Goal: Task Accomplishment & Management: Use online tool/utility

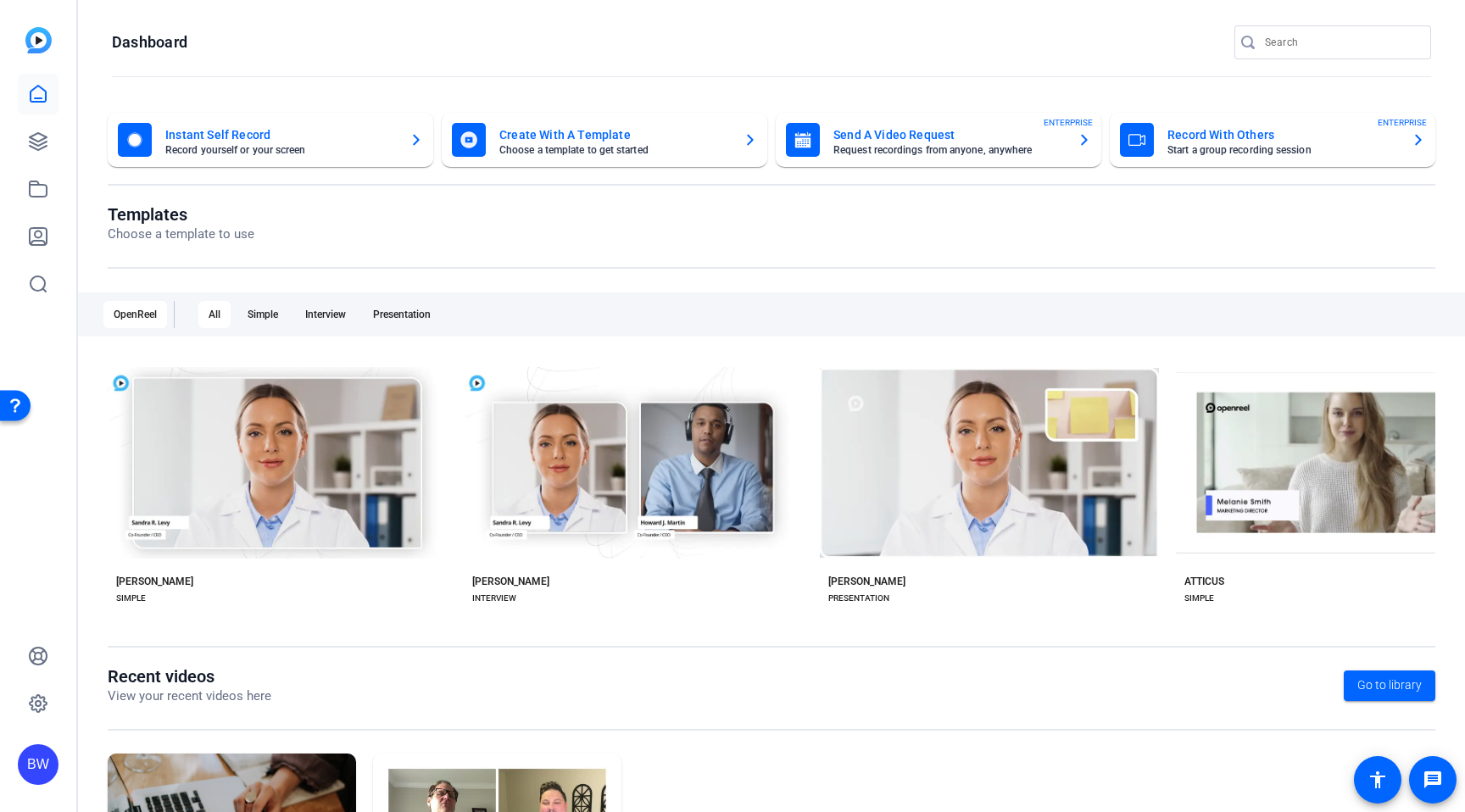
click at [1419, 141] on icon "button" at bounding box center [1418, 139] width 7 height 11
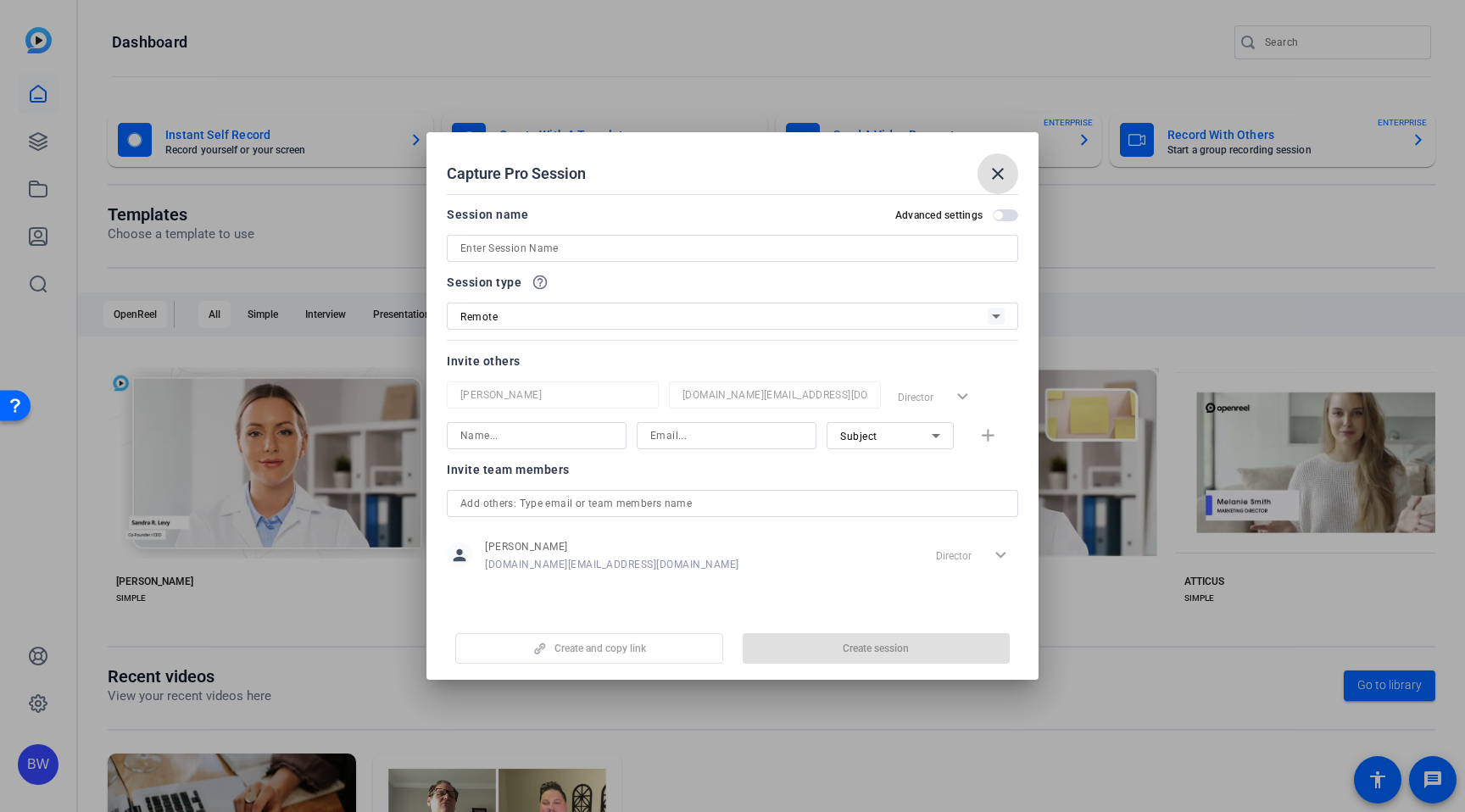
click at [571, 247] on input at bounding box center [732, 247] width 544 height 20
type input "test run"
click at [706, 313] on div "Remote" at bounding box center [723, 317] width 527 height 21
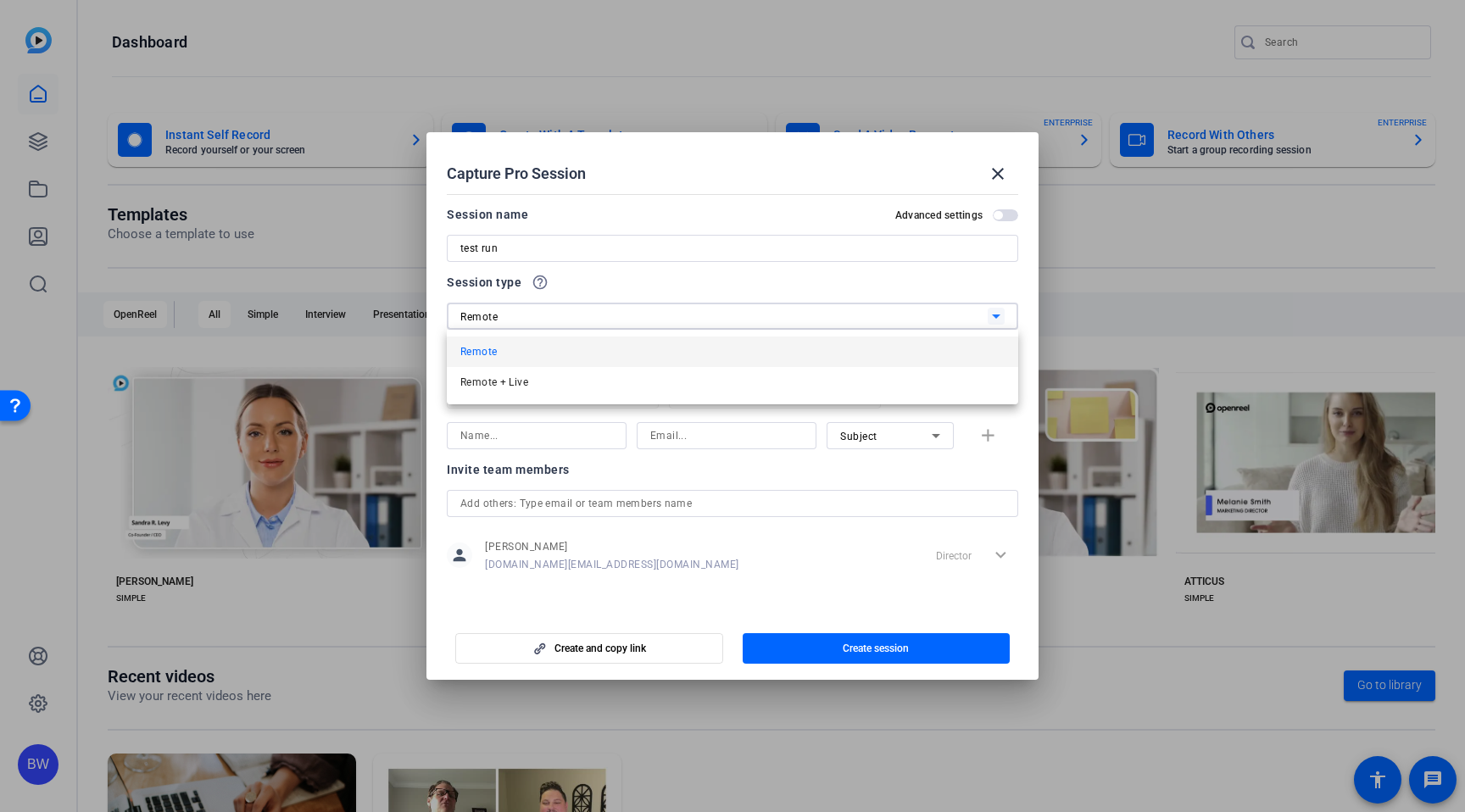
click at [705, 291] on div at bounding box center [732, 406] width 1465 height 812
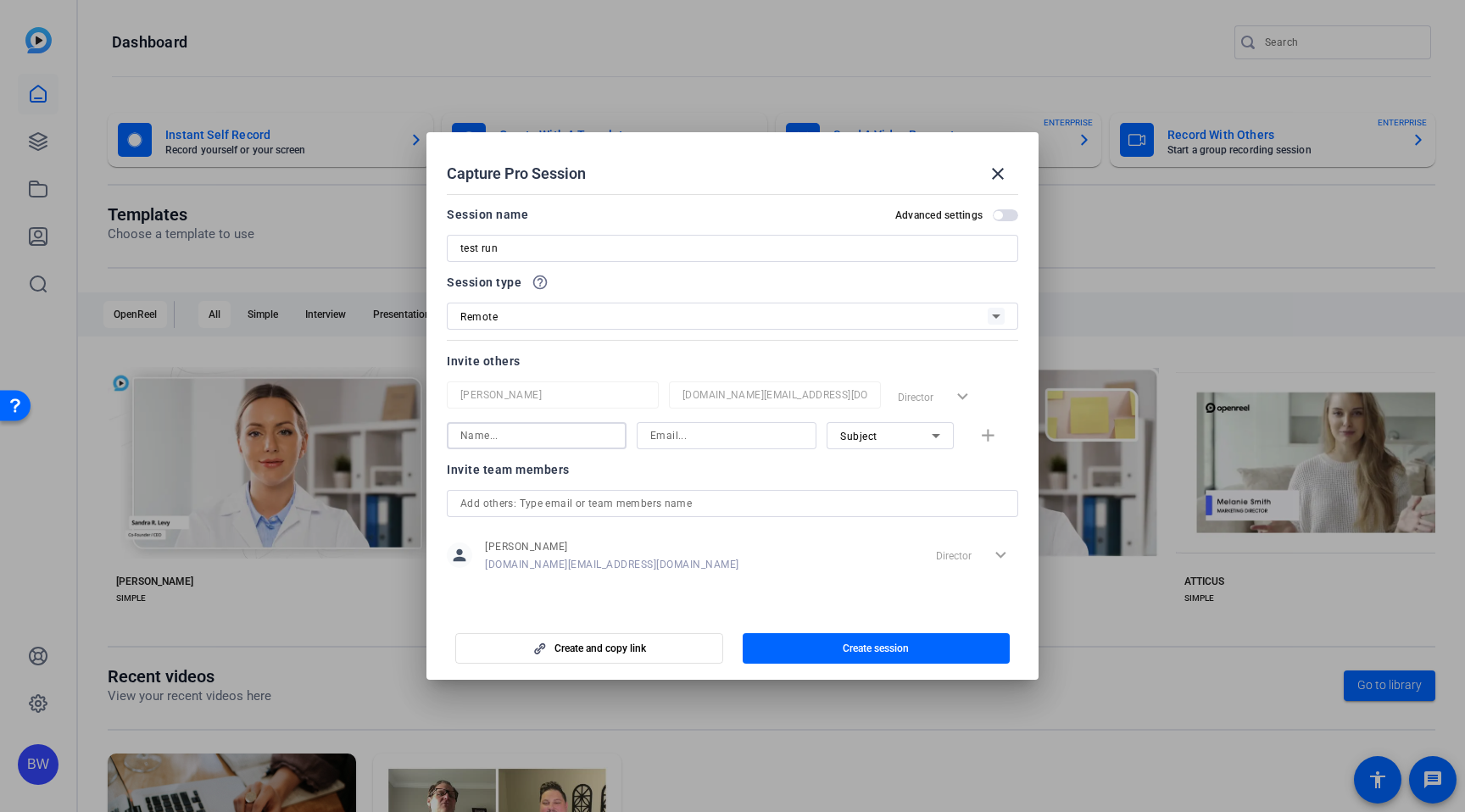
click at [573, 436] on input at bounding box center [537, 435] width 153 height 20
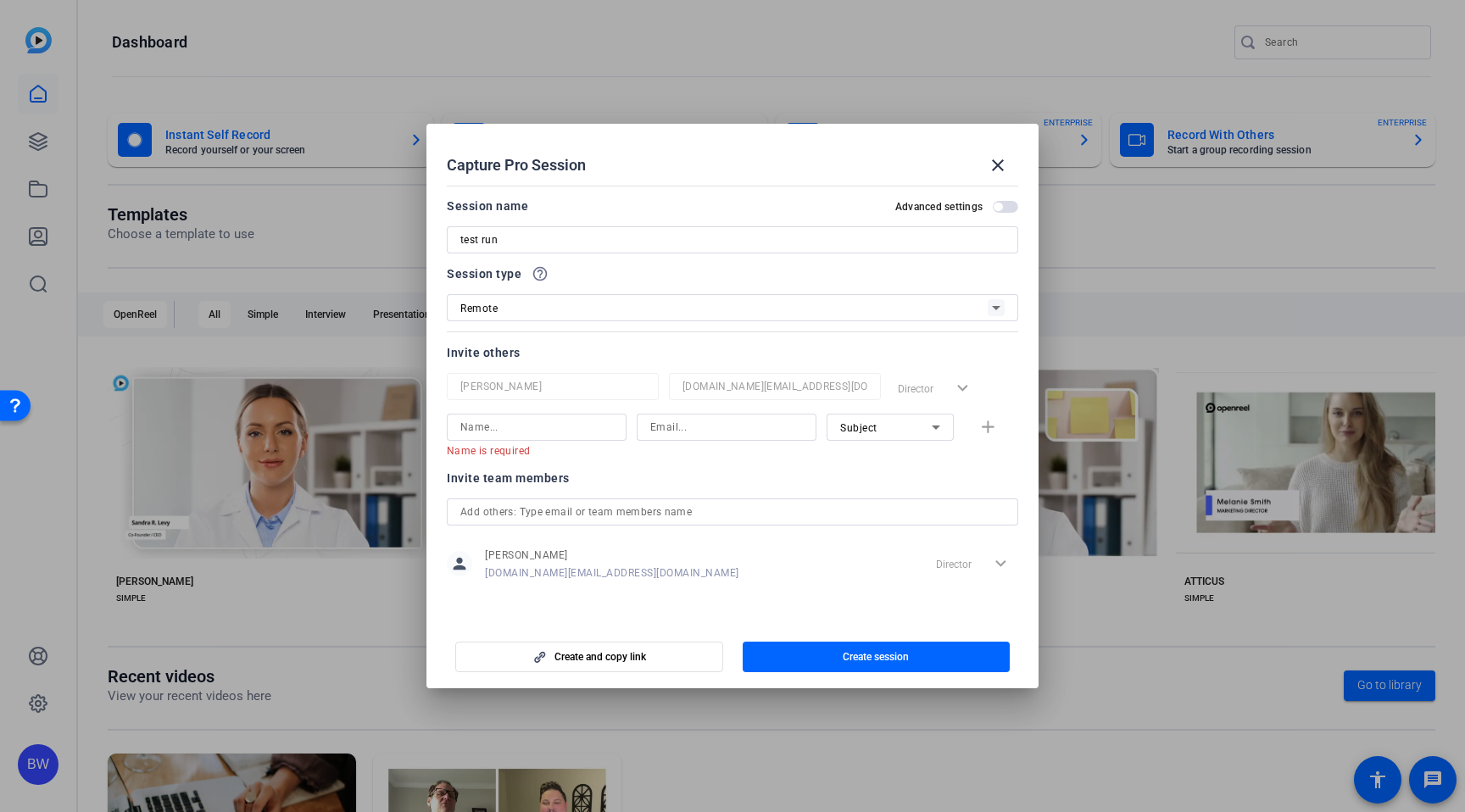
click at [547, 412] on div at bounding box center [552, 409] width 212 height 18
click at [542, 423] on input at bounding box center [537, 426] width 153 height 20
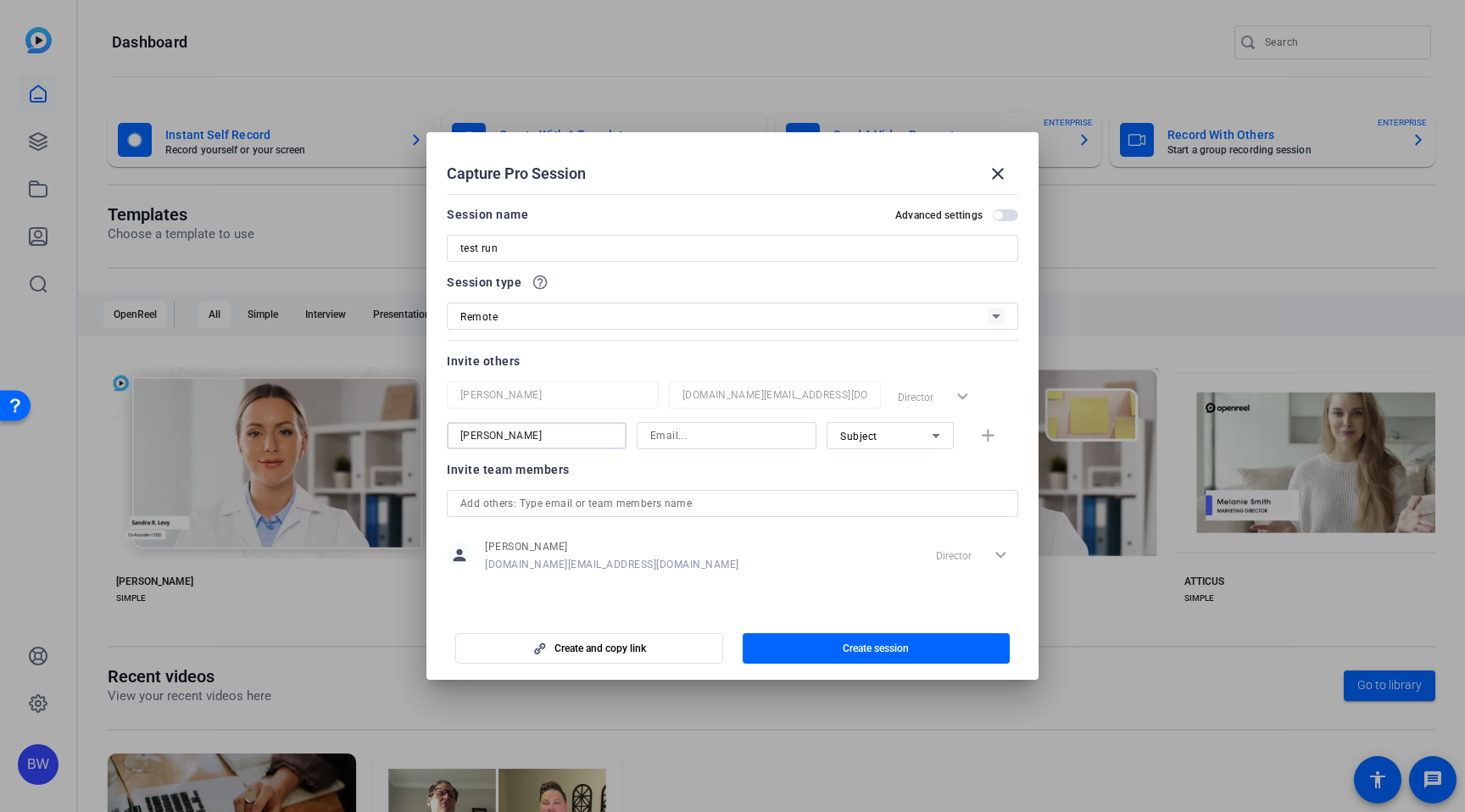
type input "britney"
click at [709, 435] on input at bounding box center [727, 435] width 153 height 20
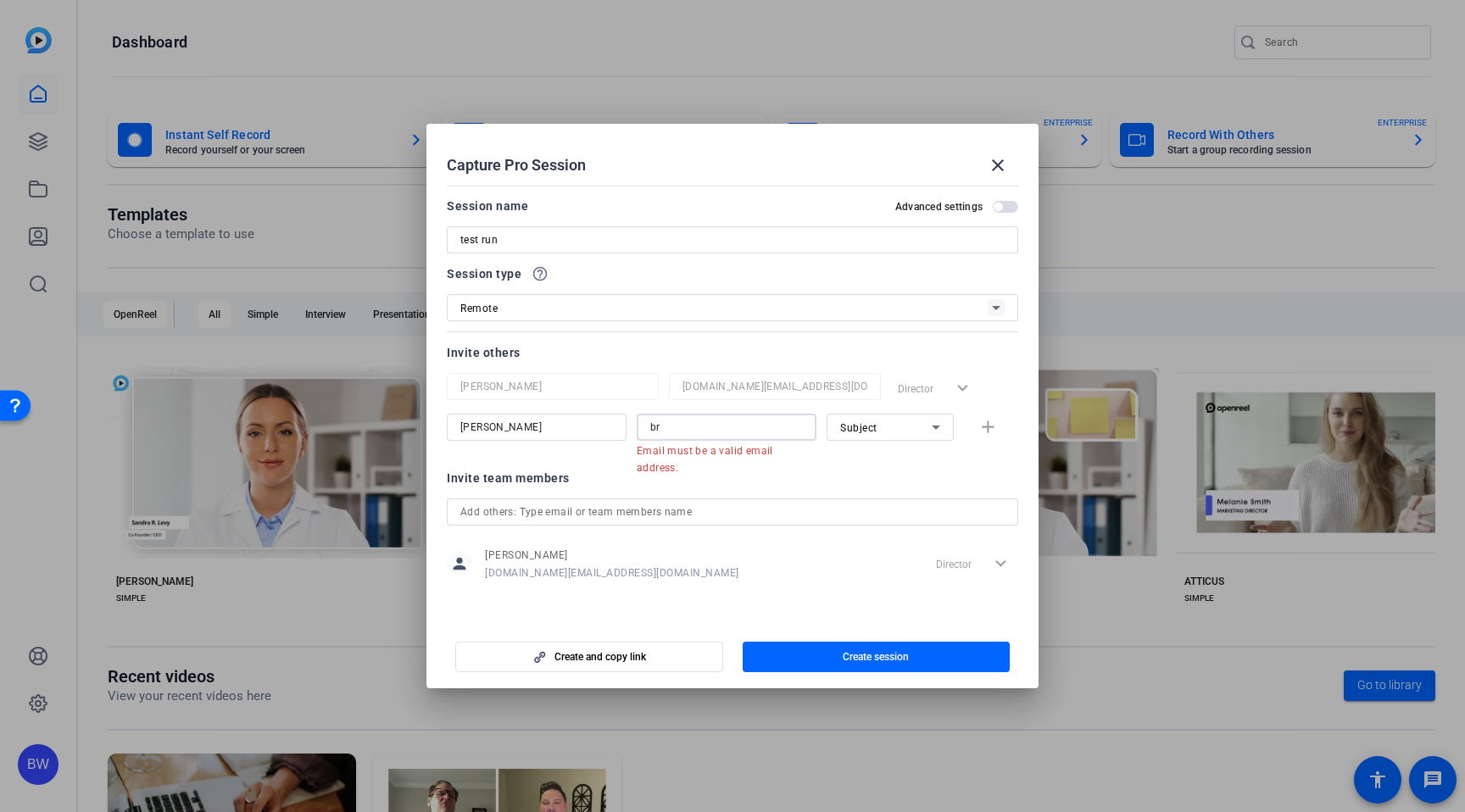
click at [694, 430] on input "br" at bounding box center [727, 426] width 153 height 20
paste input "itneywaltersches90@heartland.com"
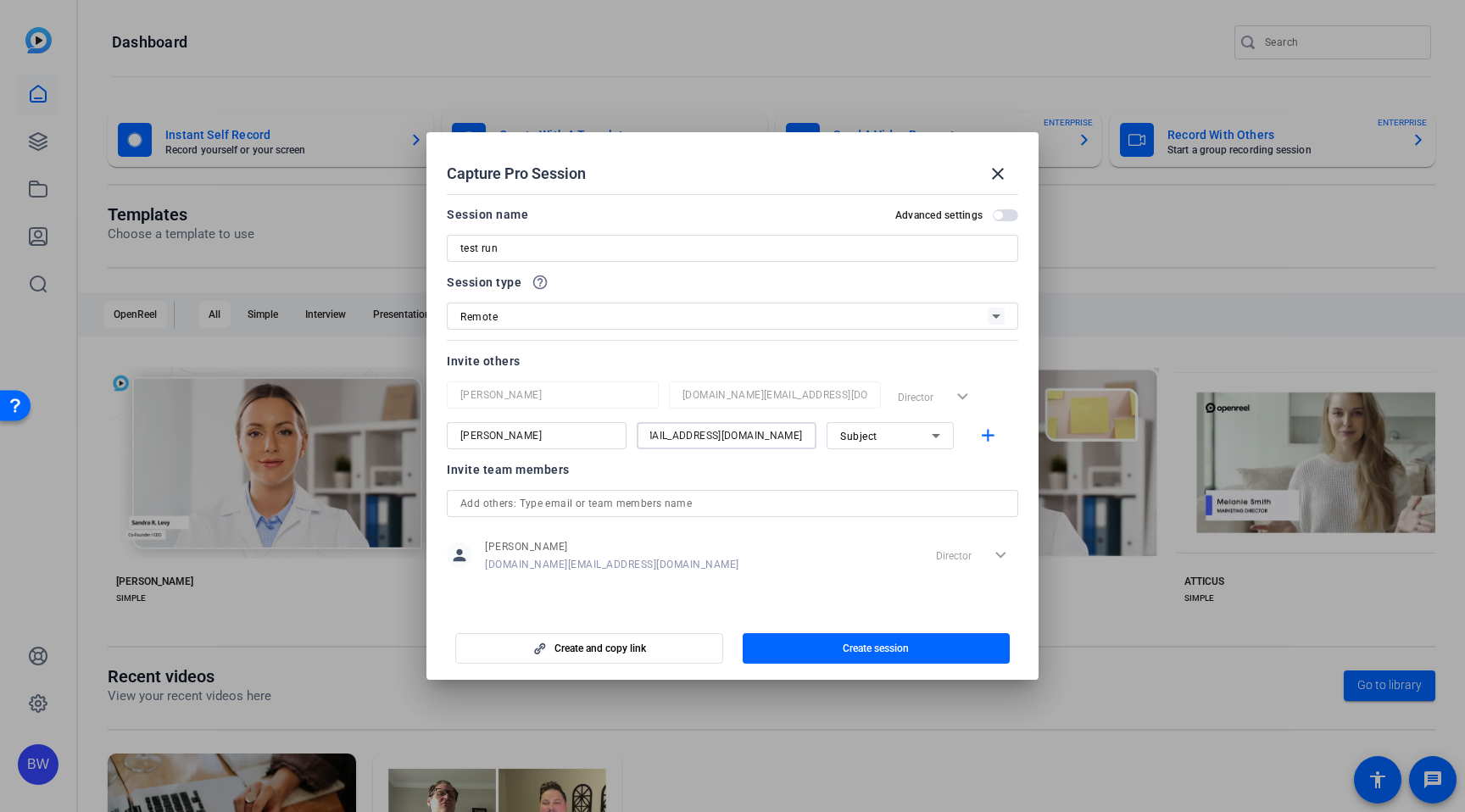
type input "britneywaltersches90@heartland.com"
click at [920, 437] on div "Subject" at bounding box center [886, 436] width 92 height 21
click at [868, 528] on span "Subject" at bounding box center [859, 523] width 37 height 20
click at [834, 644] on span "button" at bounding box center [876, 649] width 268 height 41
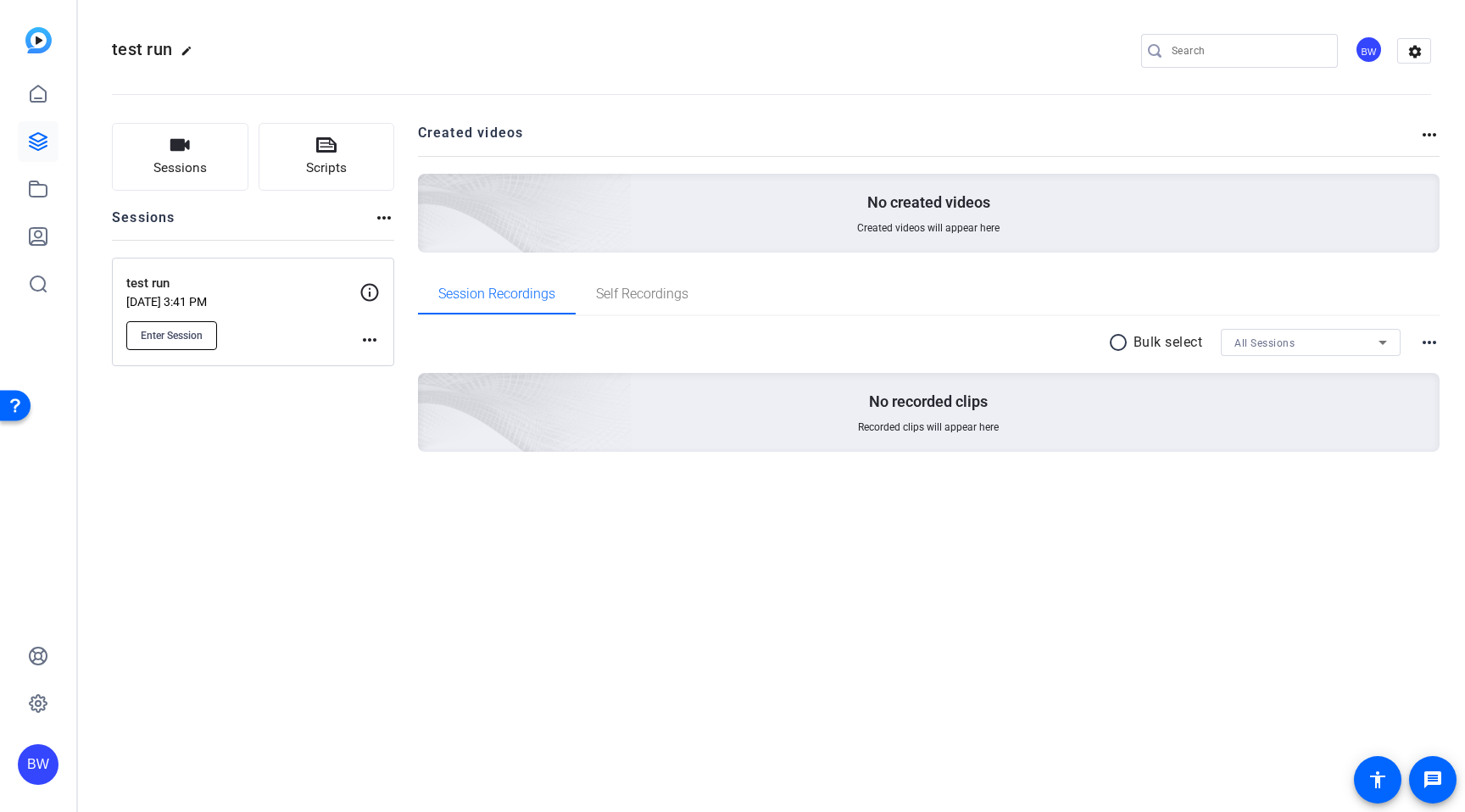
click at [190, 339] on span "Enter Session" at bounding box center [172, 335] width 62 height 14
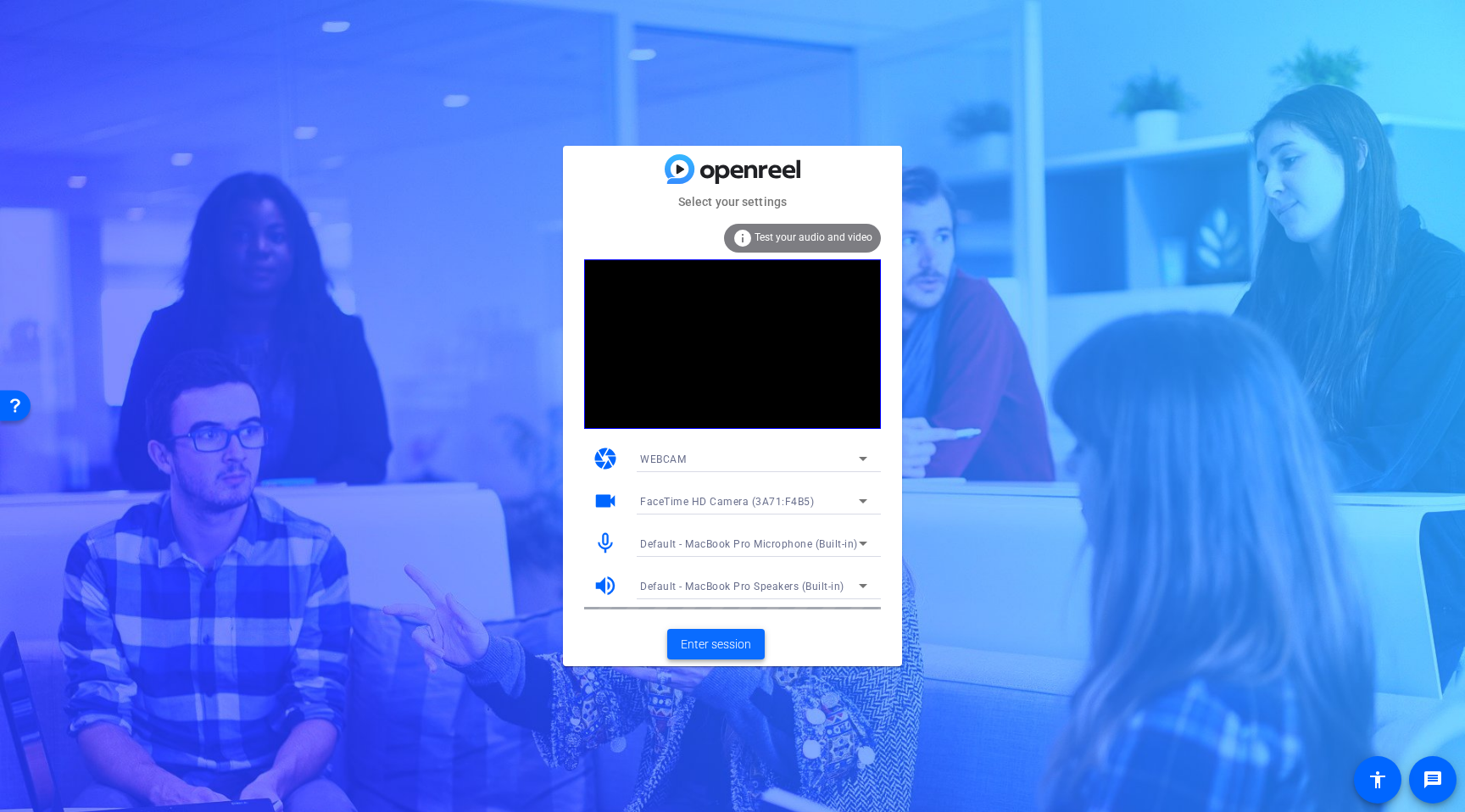
click at [717, 650] on span "Enter session" at bounding box center [716, 645] width 71 height 17
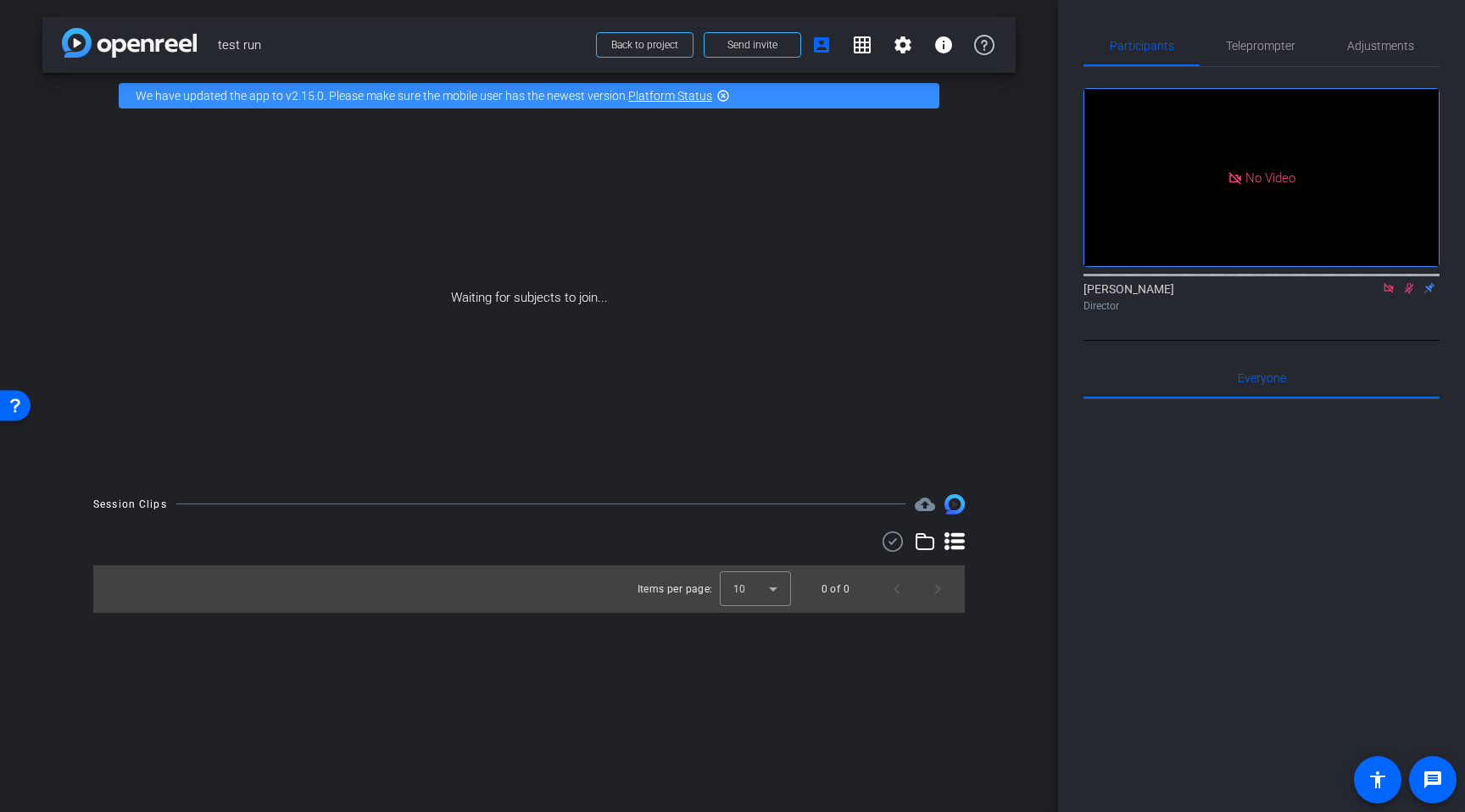
click at [887, 482] on div "arrow_back test run Back to project Send invite account_box grid_on settings in…" at bounding box center [529, 406] width 1058 height 812
click at [629, 466] on div "Waiting for subjects to join..." at bounding box center [529, 298] width 974 height 359
click at [729, 46] on span "Send invite" at bounding box center [752, 44] width 50 height 14
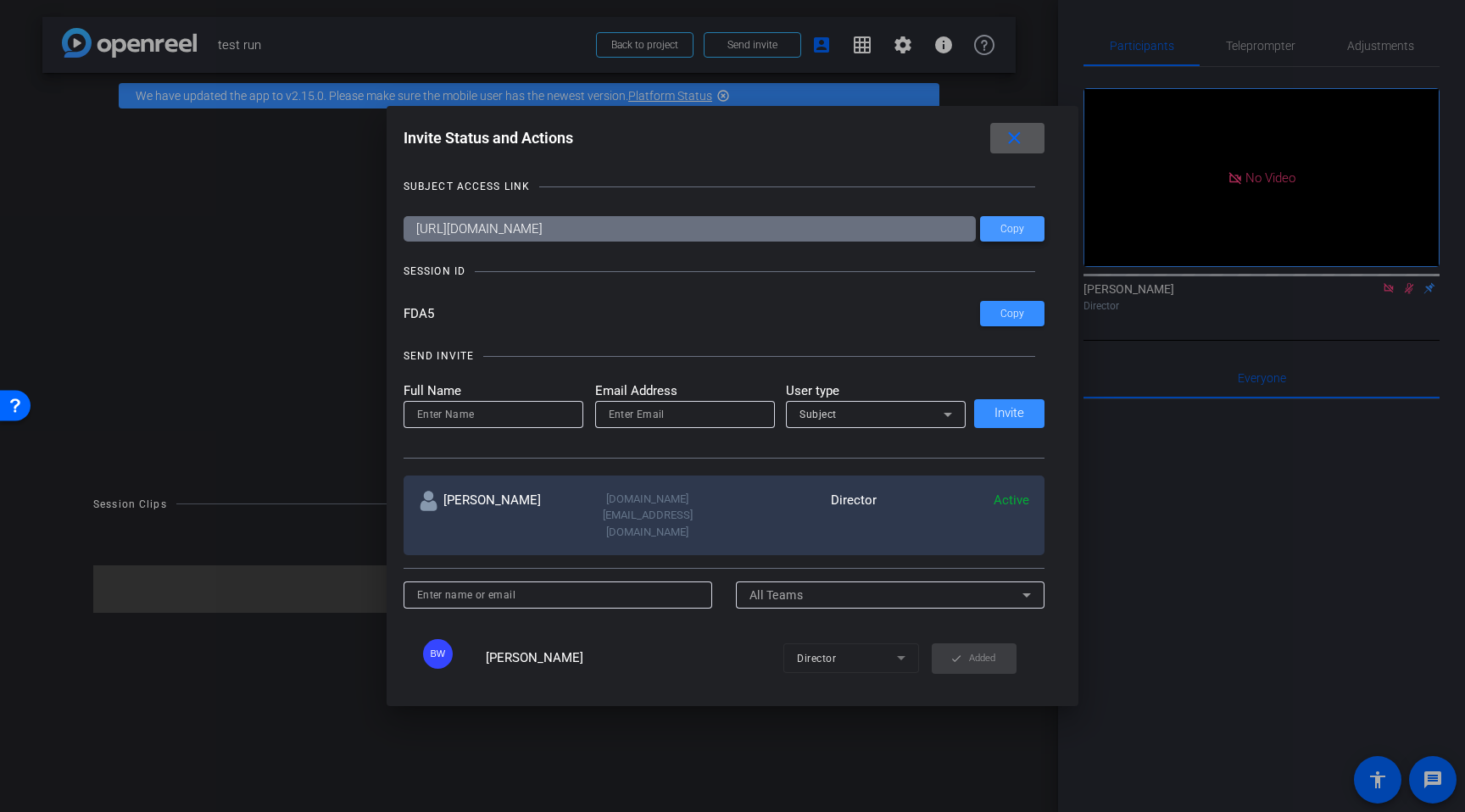
click at [1021, 231] on span "Copy" at bounding box center [1012, 229] width 24 height 13
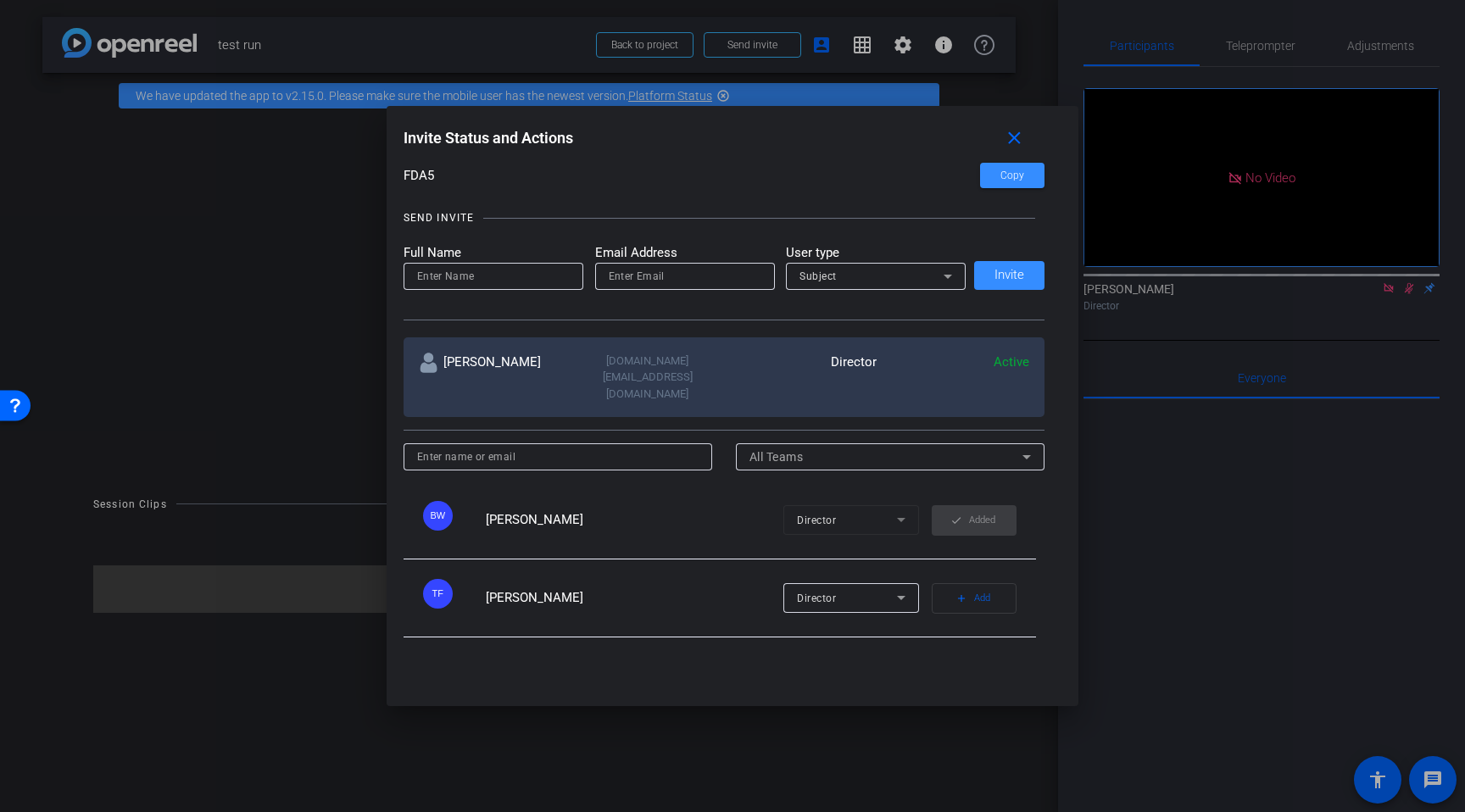
scroll to position [232, 0]
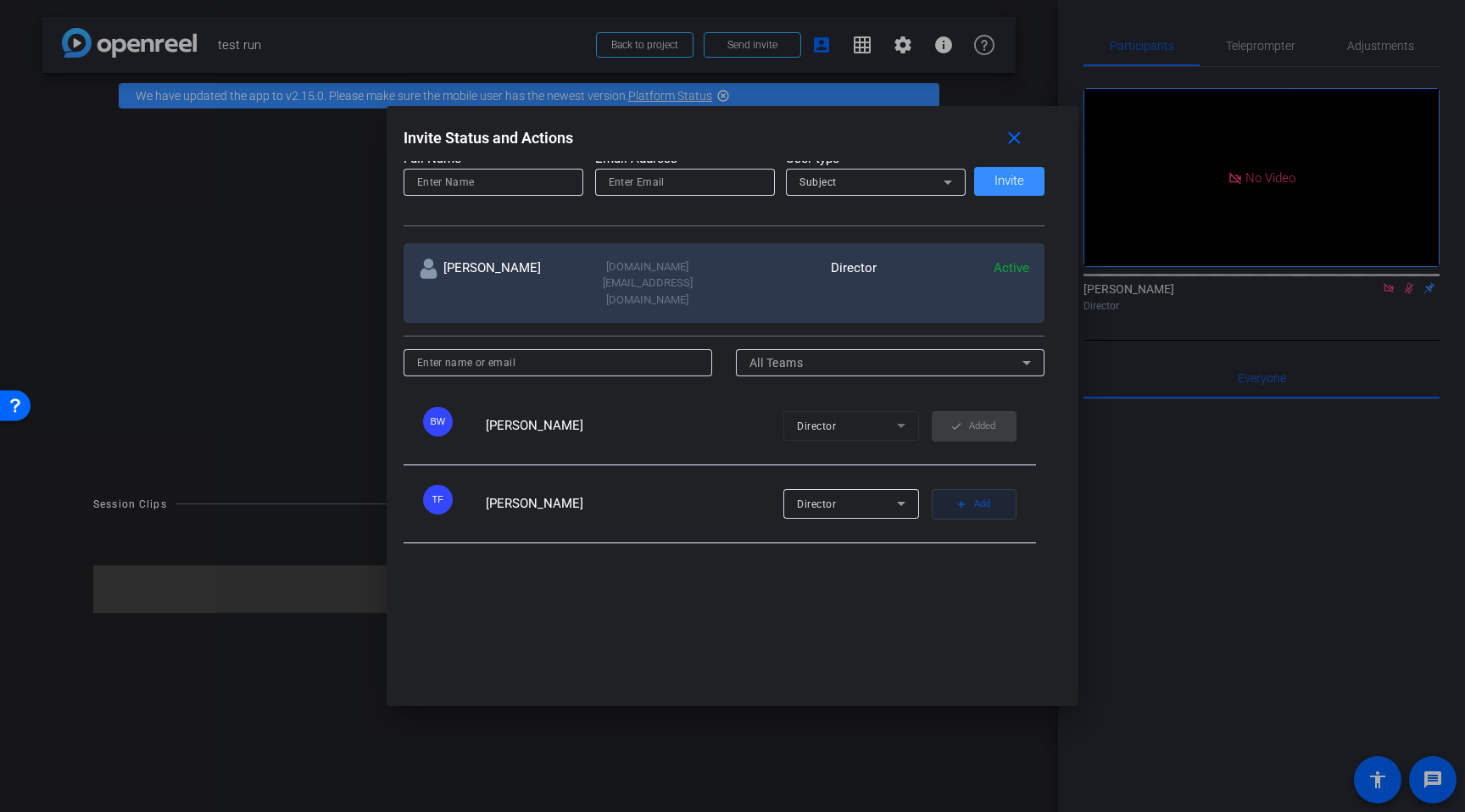
click at [977, 492] on span "Add" at bounding box center [982, 504] width 16 height 24
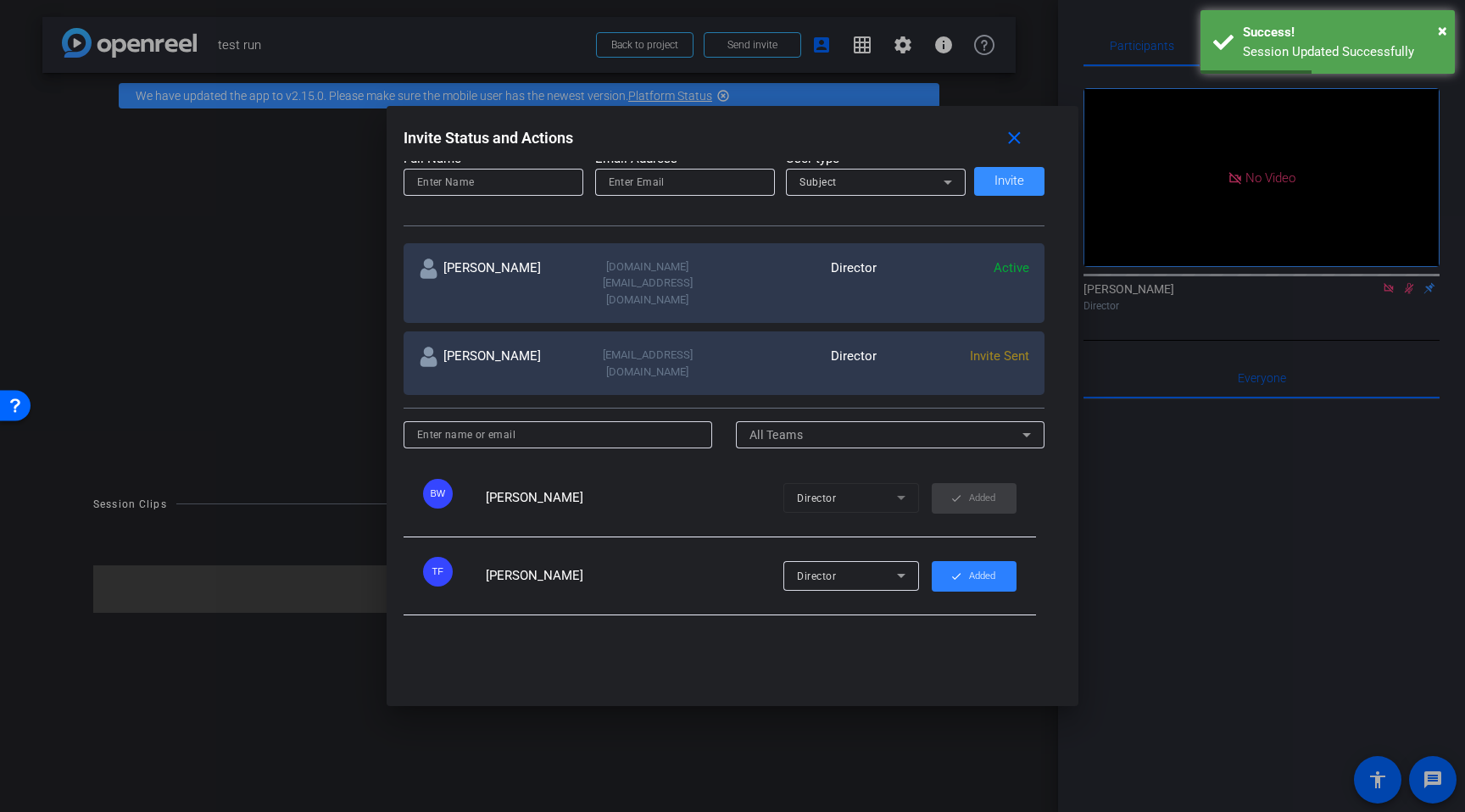
click at [952, 570] on mat-icon "check" at bounding box center [956, 576] width 12 height 12
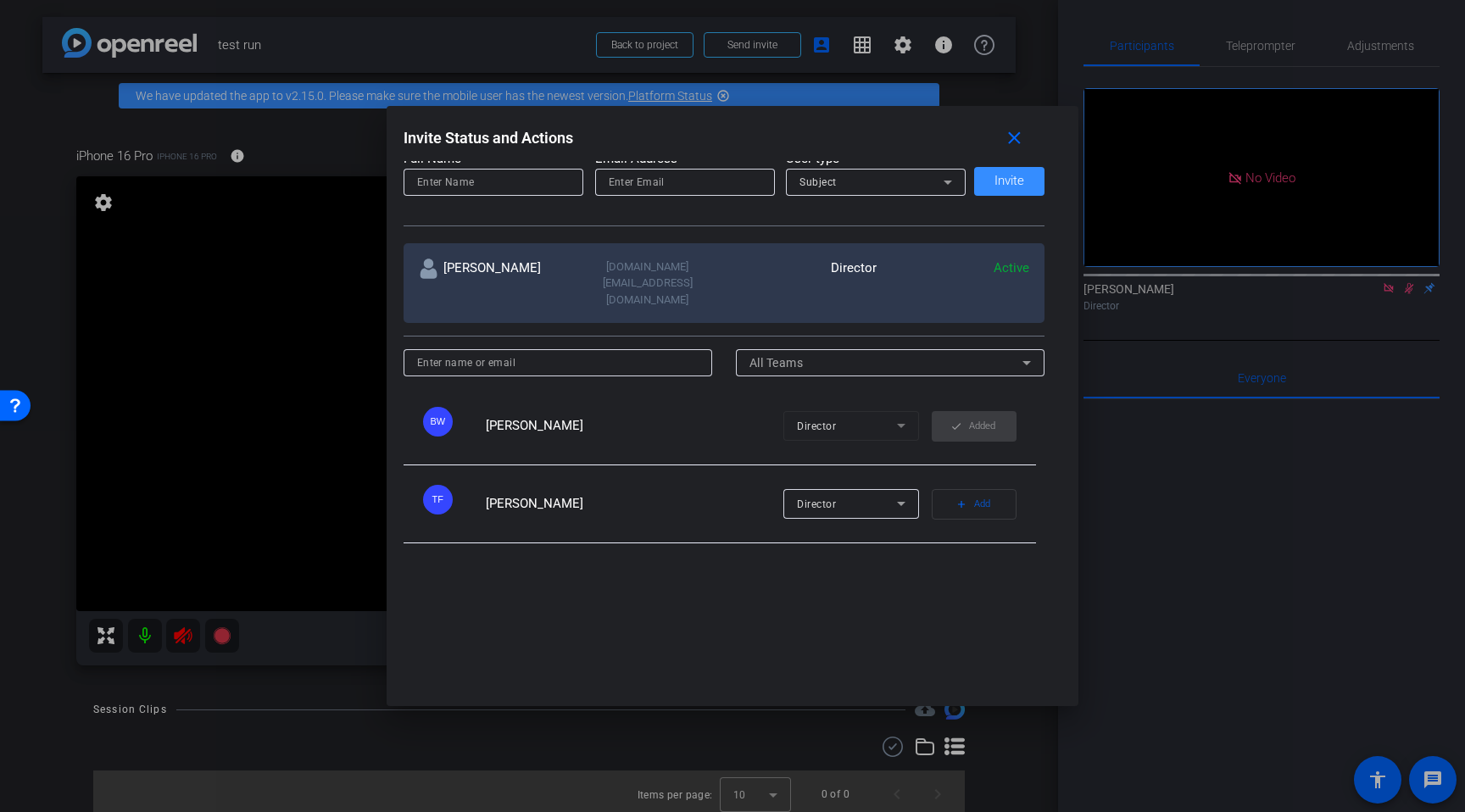
click at [306, 382] on div at bounding box center [732, 406] width 1465 height 812
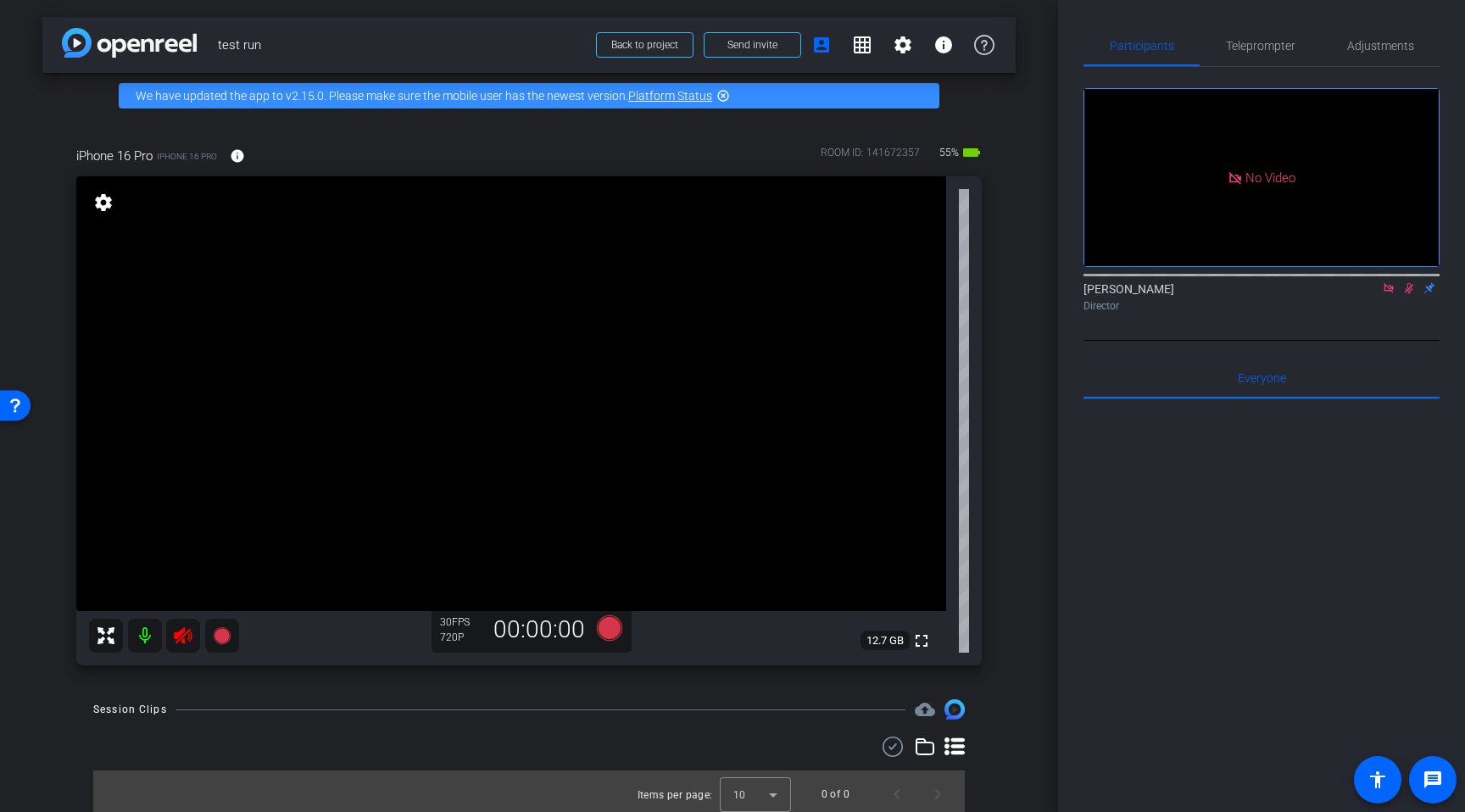
click at [183, 638] on icon at bounding box center [183, 635] width 20 height 20
click at [182, 646] on mat-icon at bounding box center [183, 635] width 34 height 34
click at [1384, 294] on icon at bounding box center [1389, 288] width 14 height 12
click at [1386, 294] on icon at bounding box center [1389, 288] width 14 height 12
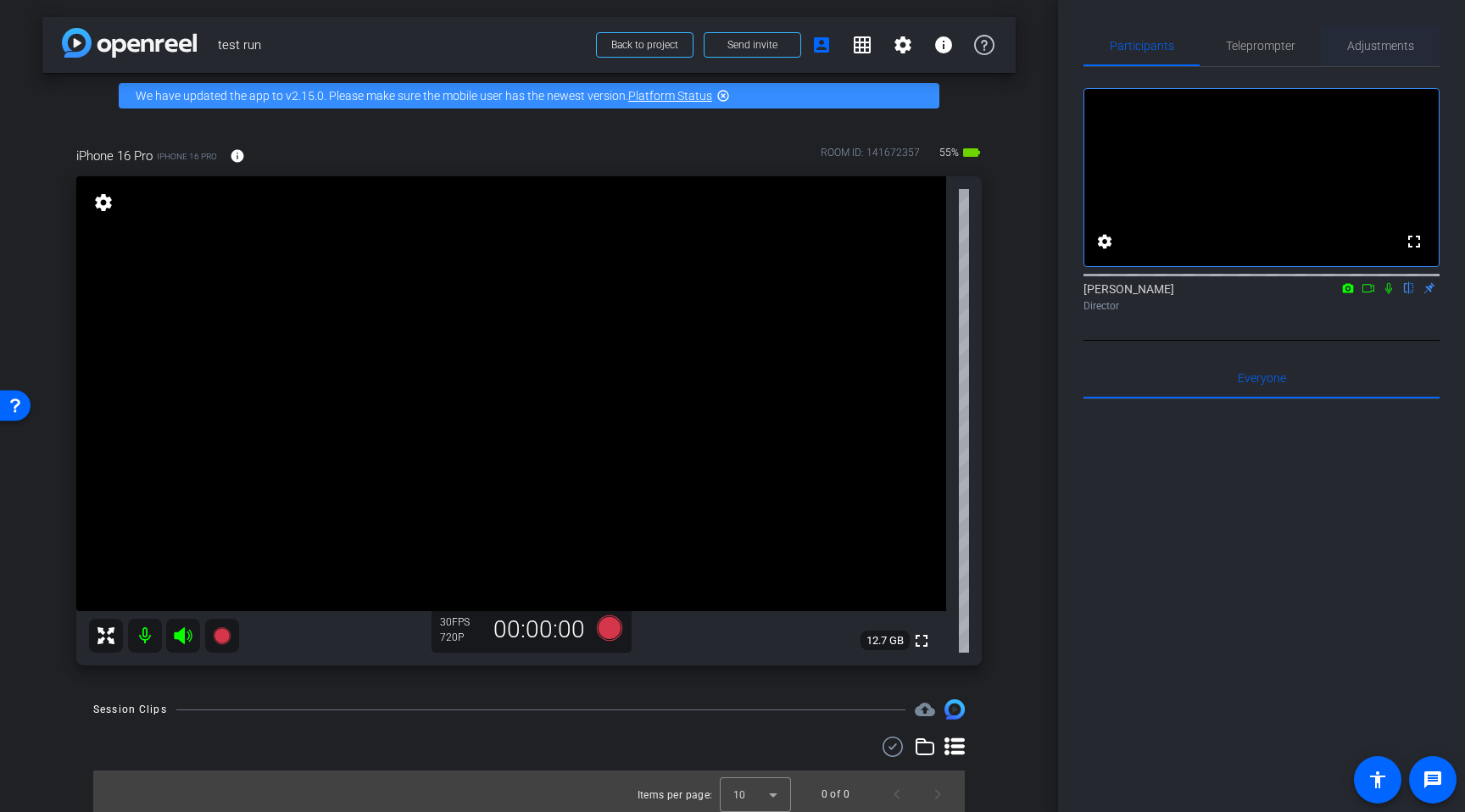
click at [1365, 51] on span "Adjustments" at bounding box center [1380, 45] width 67 height 12
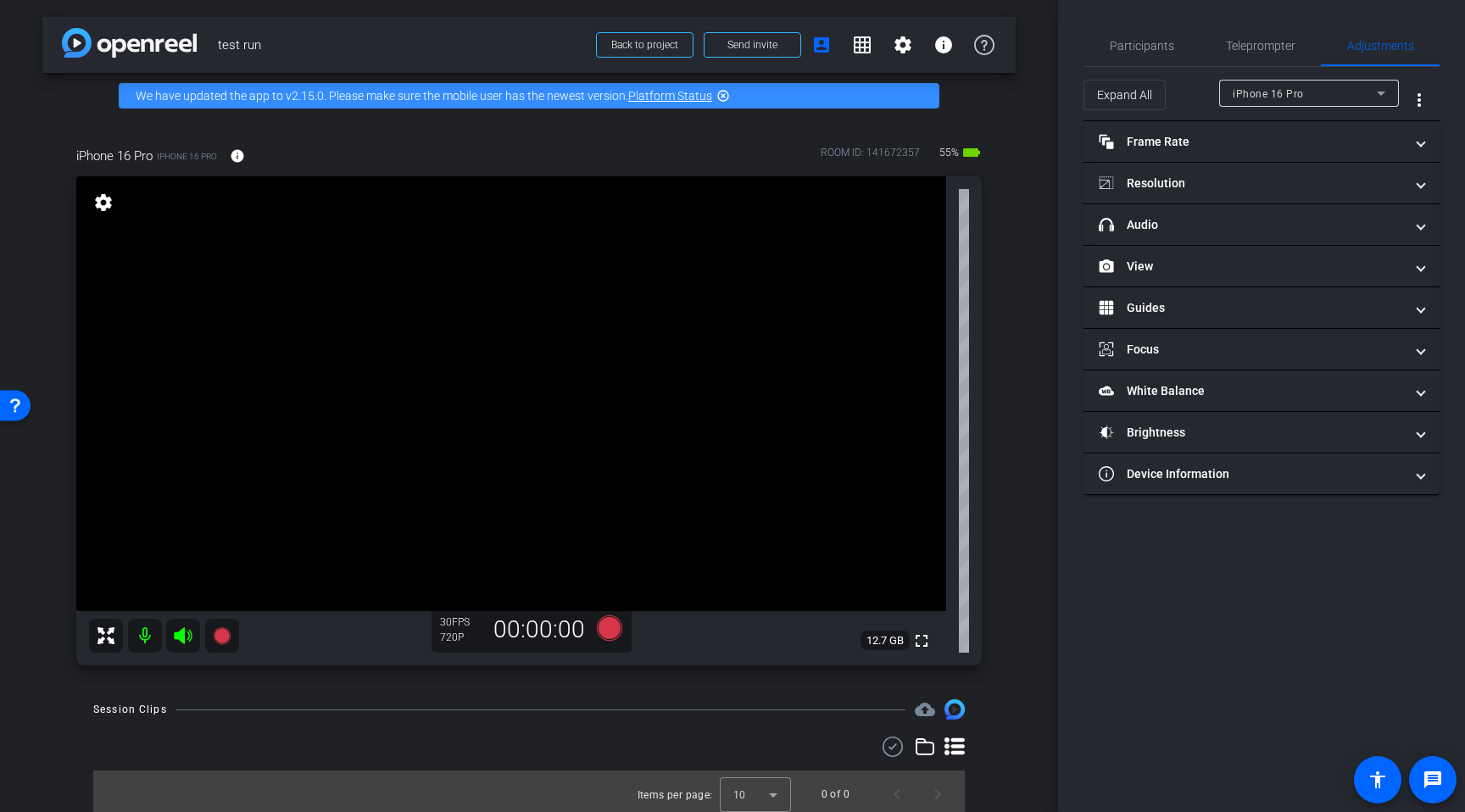
click at [1275, 101] on div "iPhone 16 Pro" at bounding box center [1304, 94] width 144 height 21
click at [1169, 95] on div at bounding box center [732, 406] width 1465 height 812
click at [1177, 143] on mat-panel-title "Frame Rate Frame Rate" at bounding box center [1251, 142] width 306 height 17
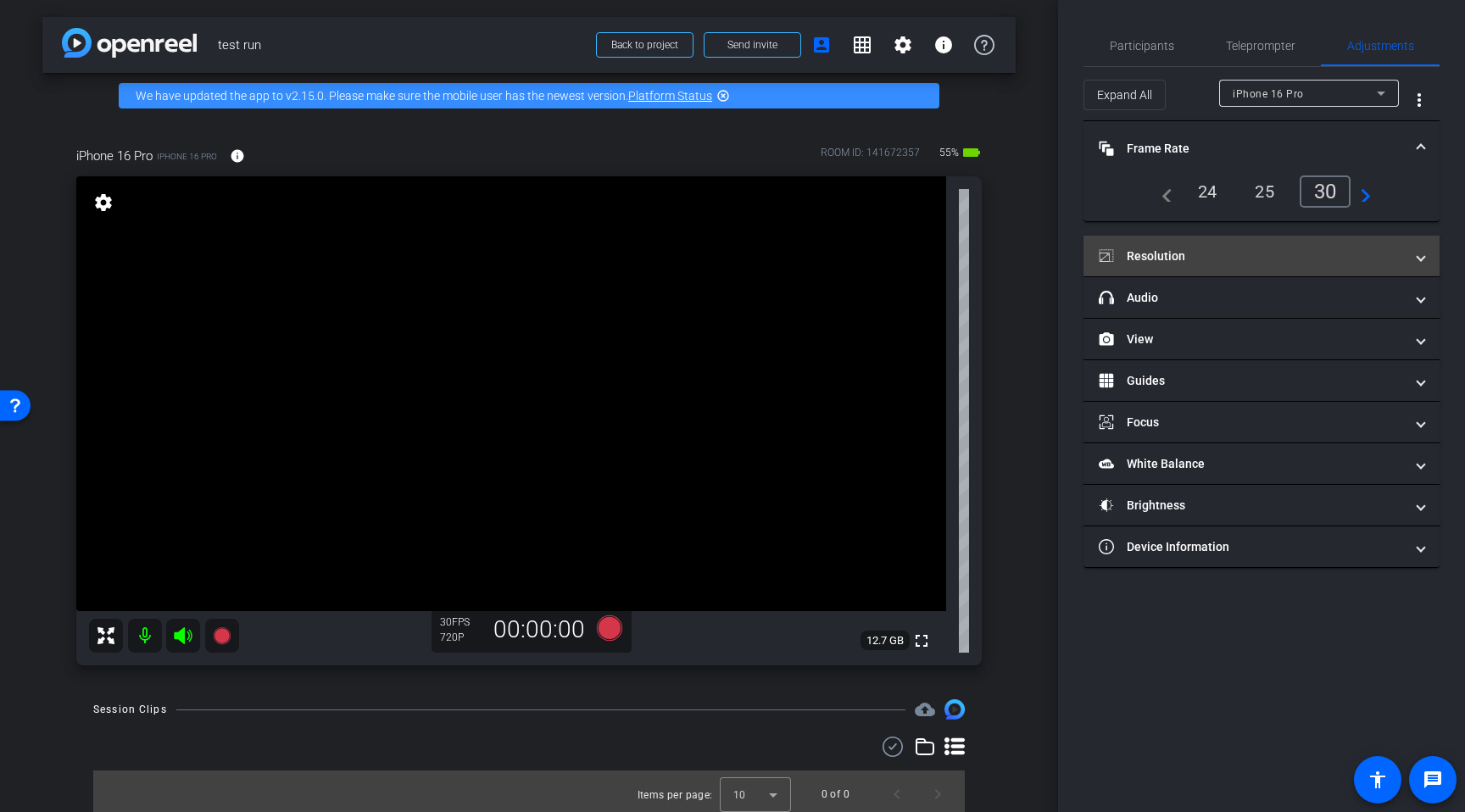
click at [1164, 258] on mat-panel-title "Resolution" at bounding box center [1251, 256] width 306 height 17
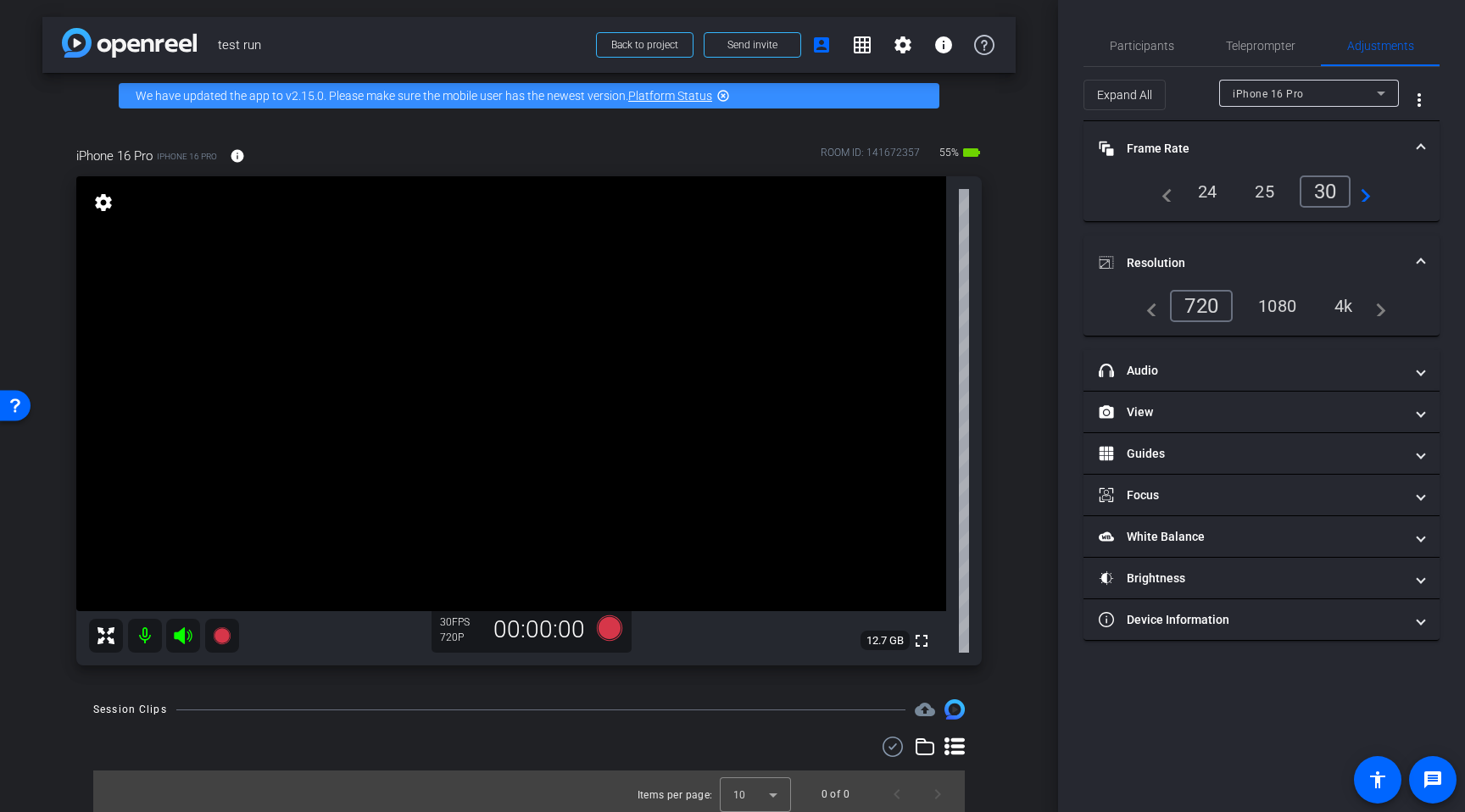
click at [1352, 301] on div "4k" at bounding box center [1344, 306] width 44 height 29
click at [239, 159] on mat-icon "info" at bounding box center [238, 156] width 15 height 15
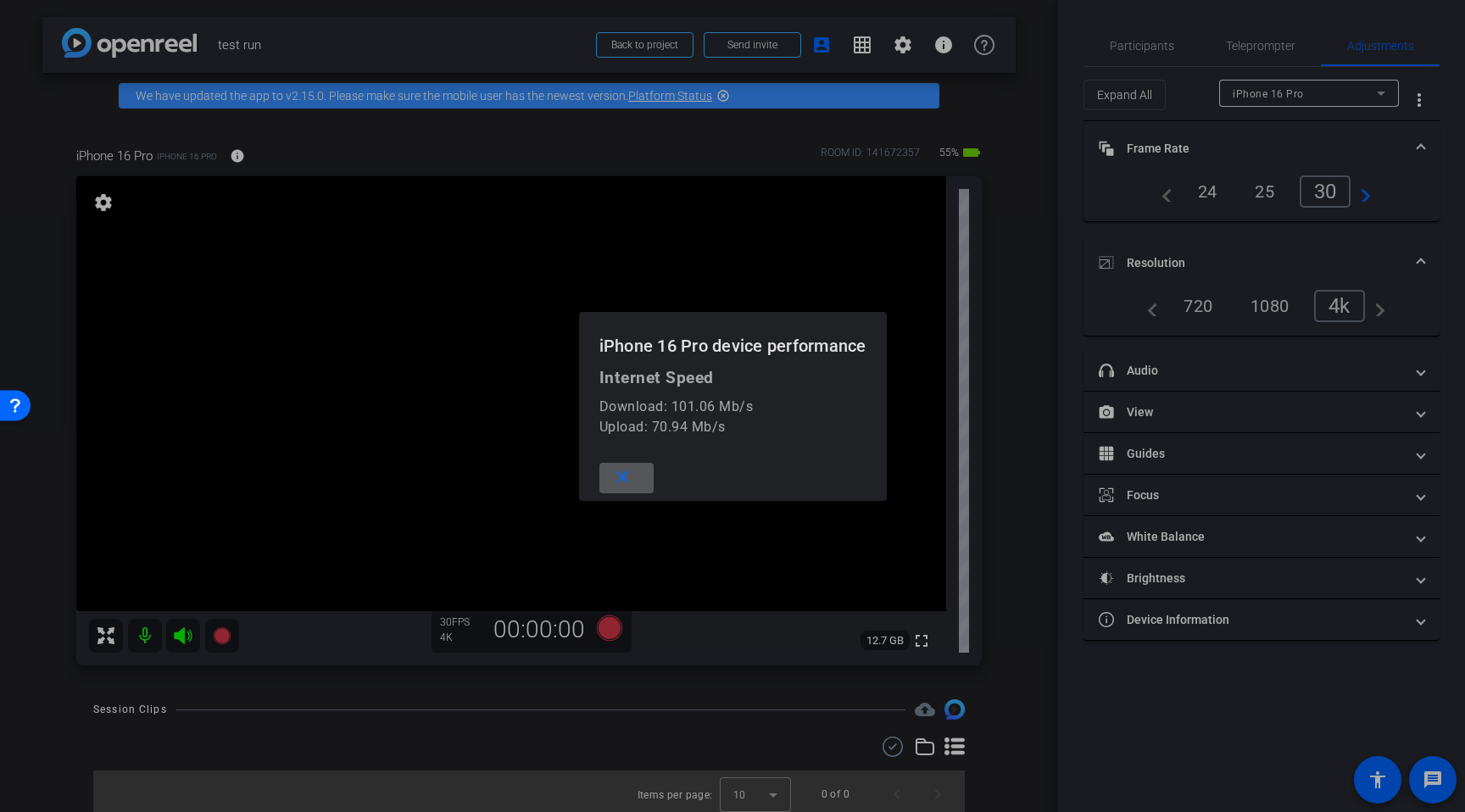
click at [637, 478] on span at bounding box center [627, 478] width 54 height 41
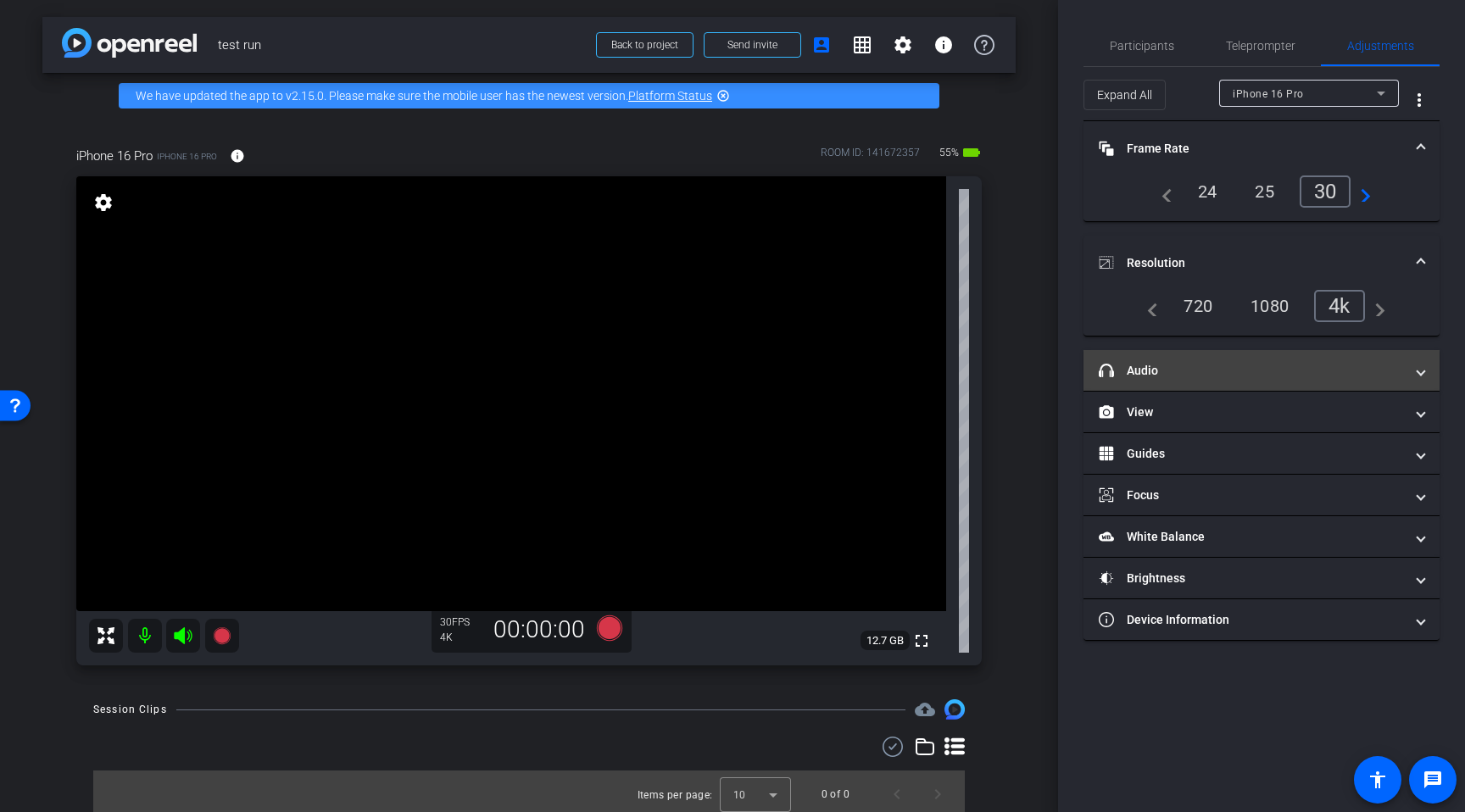
click at [1124, 367] on mat-panel-title "headphone icon Audio" at bounding box center [1251, 370] width 306 height 17
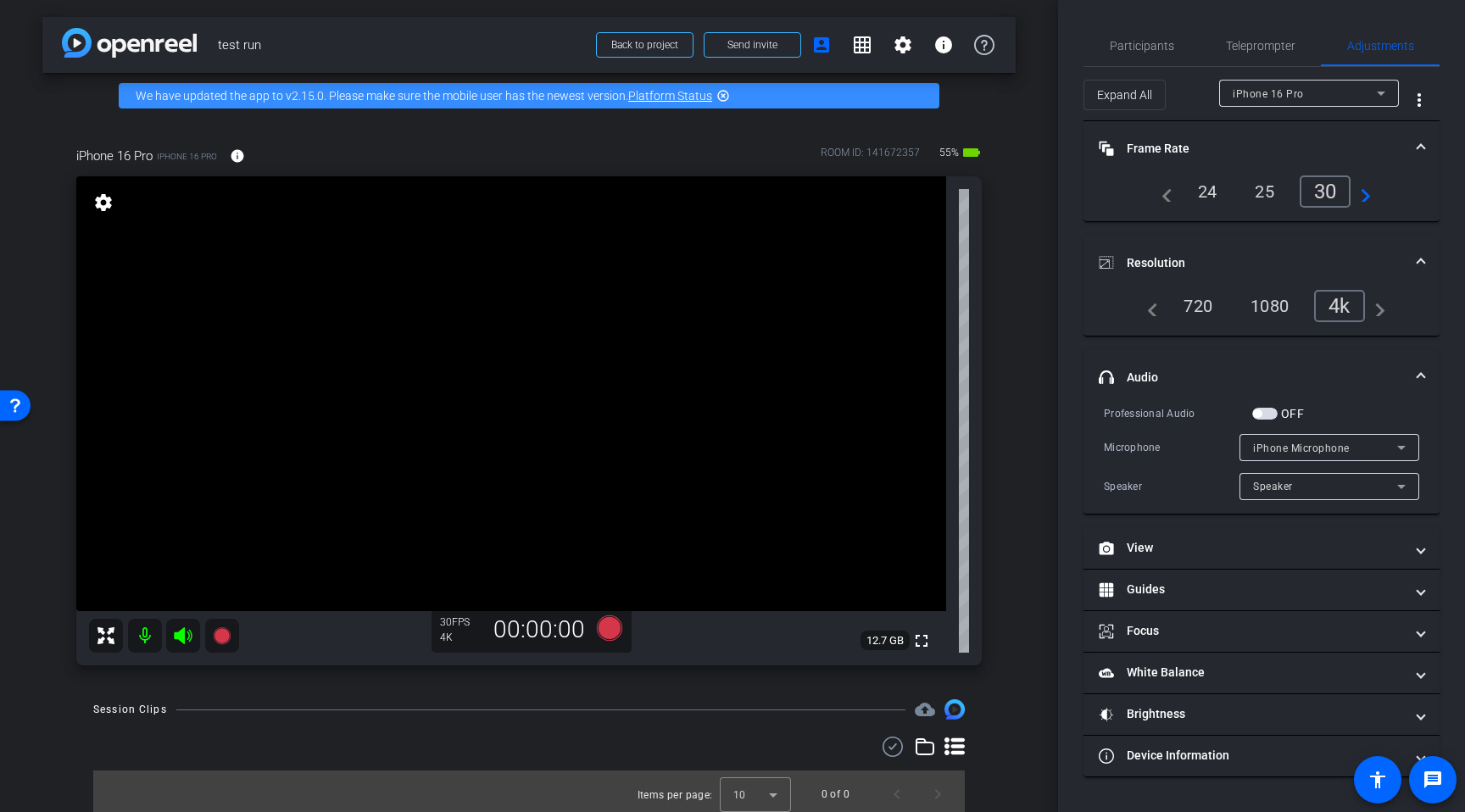
click at [1296, 448] on span "iPhone Microphone" at bounding box center [1302, 449] width 97 height 12
click at [1374, 382] on div at bounding box center [732, 406] width 1465 height 812
click at [1267, 413] on span "button" at bounding box center [1265, 414] width 25 height 12
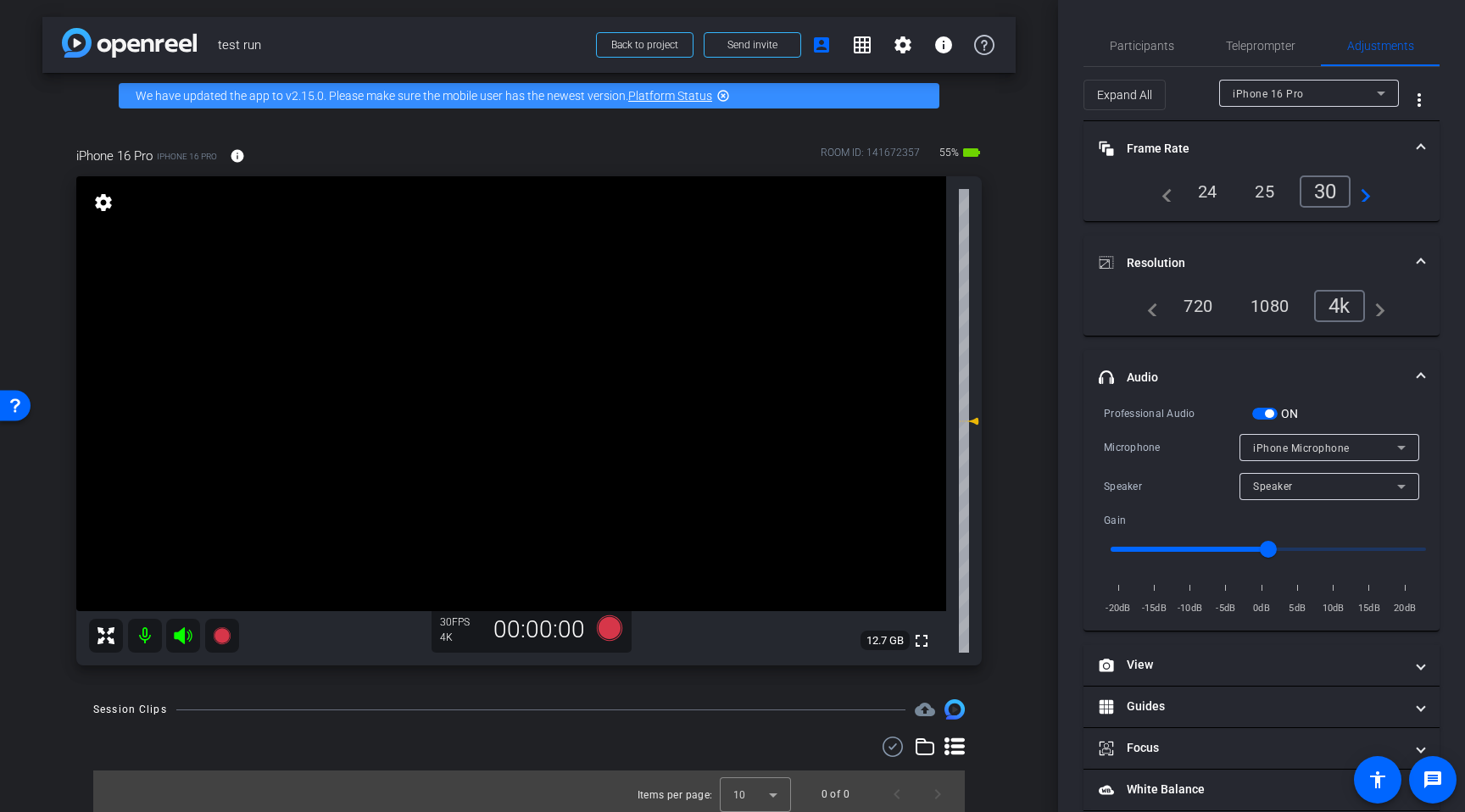
click at [1271, 414] on span "button" at bounding box center [1269, 414] width 9 height 9
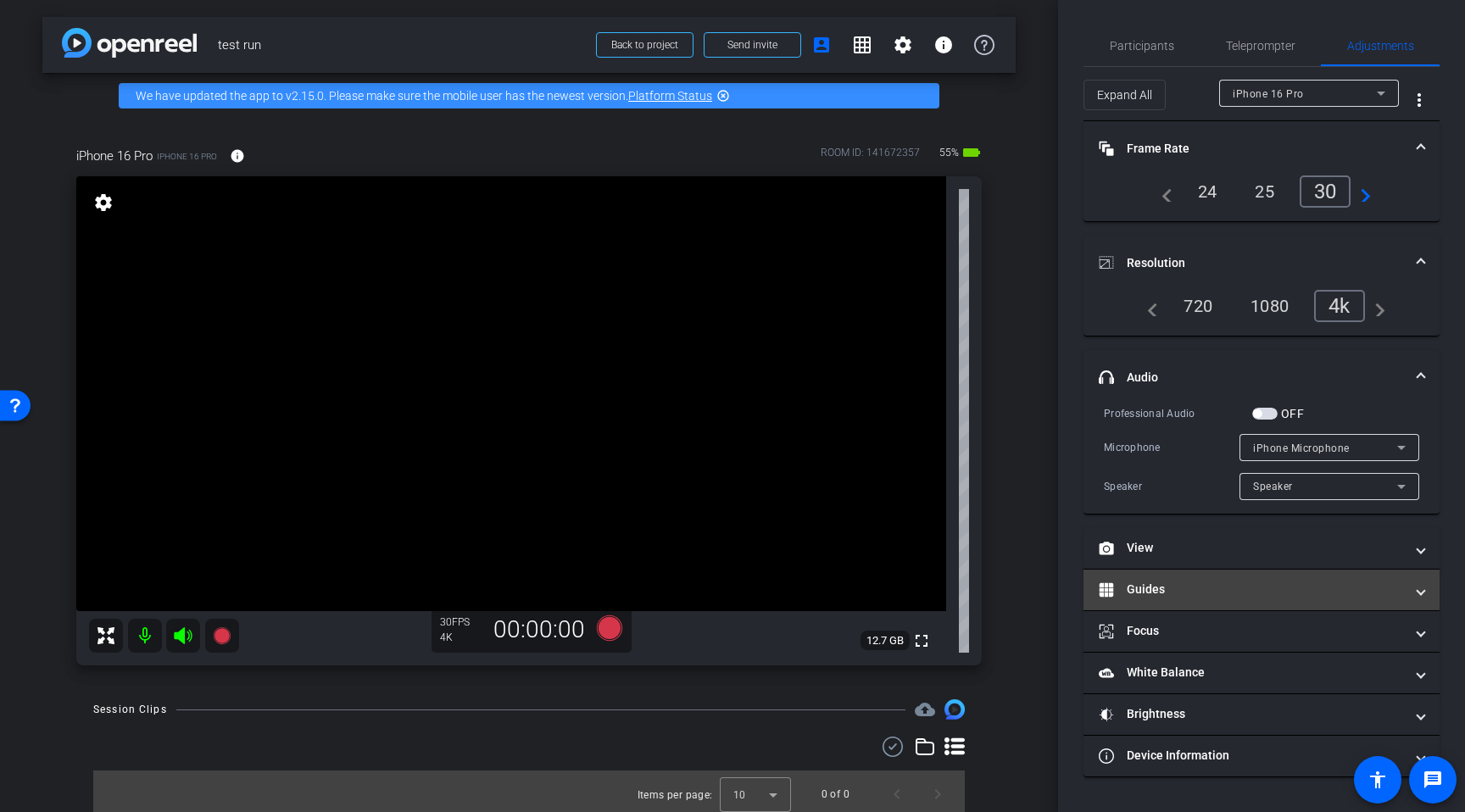
click at [1187, 582] on mat-panel-title "Guides" at bounding box center [1251, 590] width 306 height 17
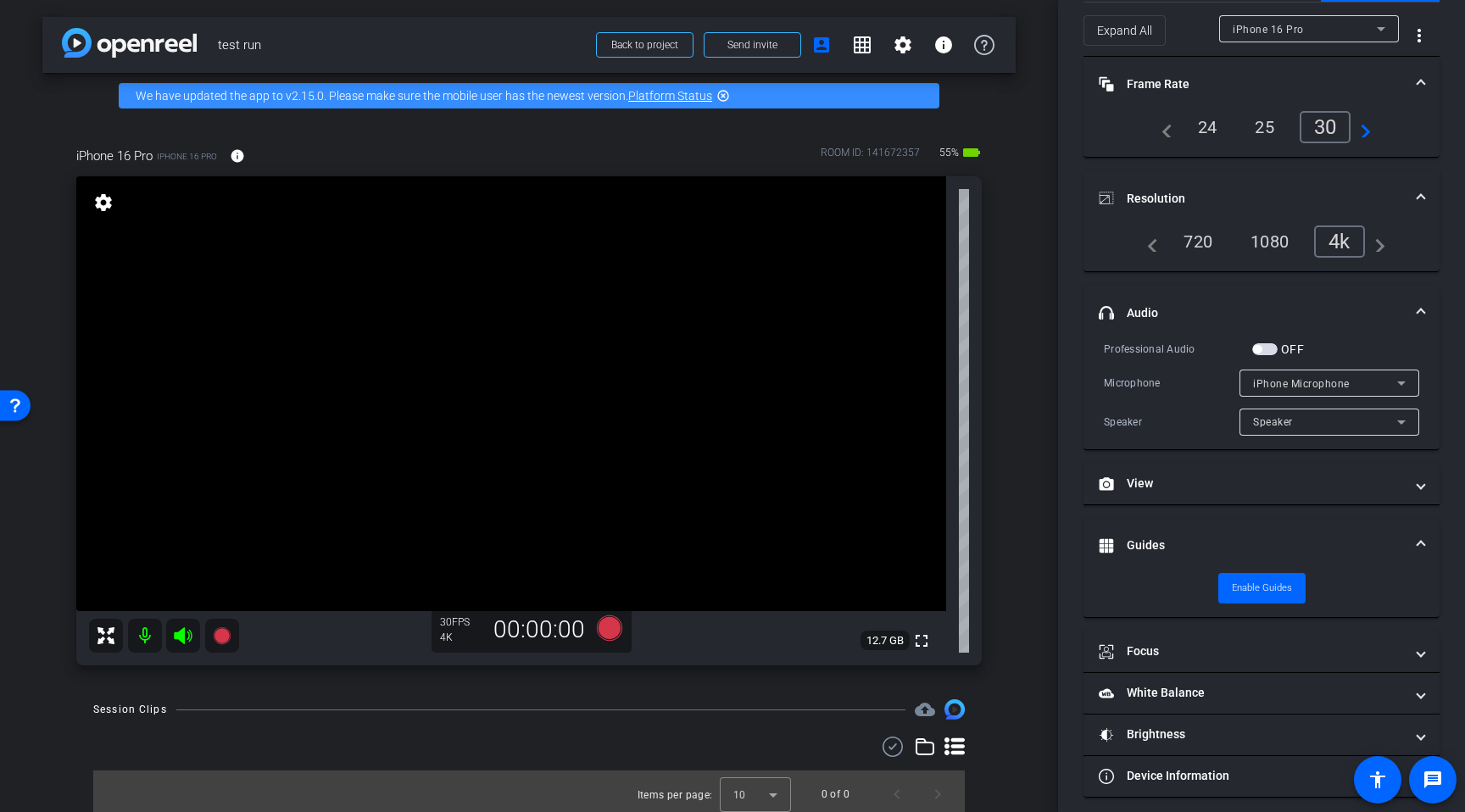
scroll to position [74, 0]
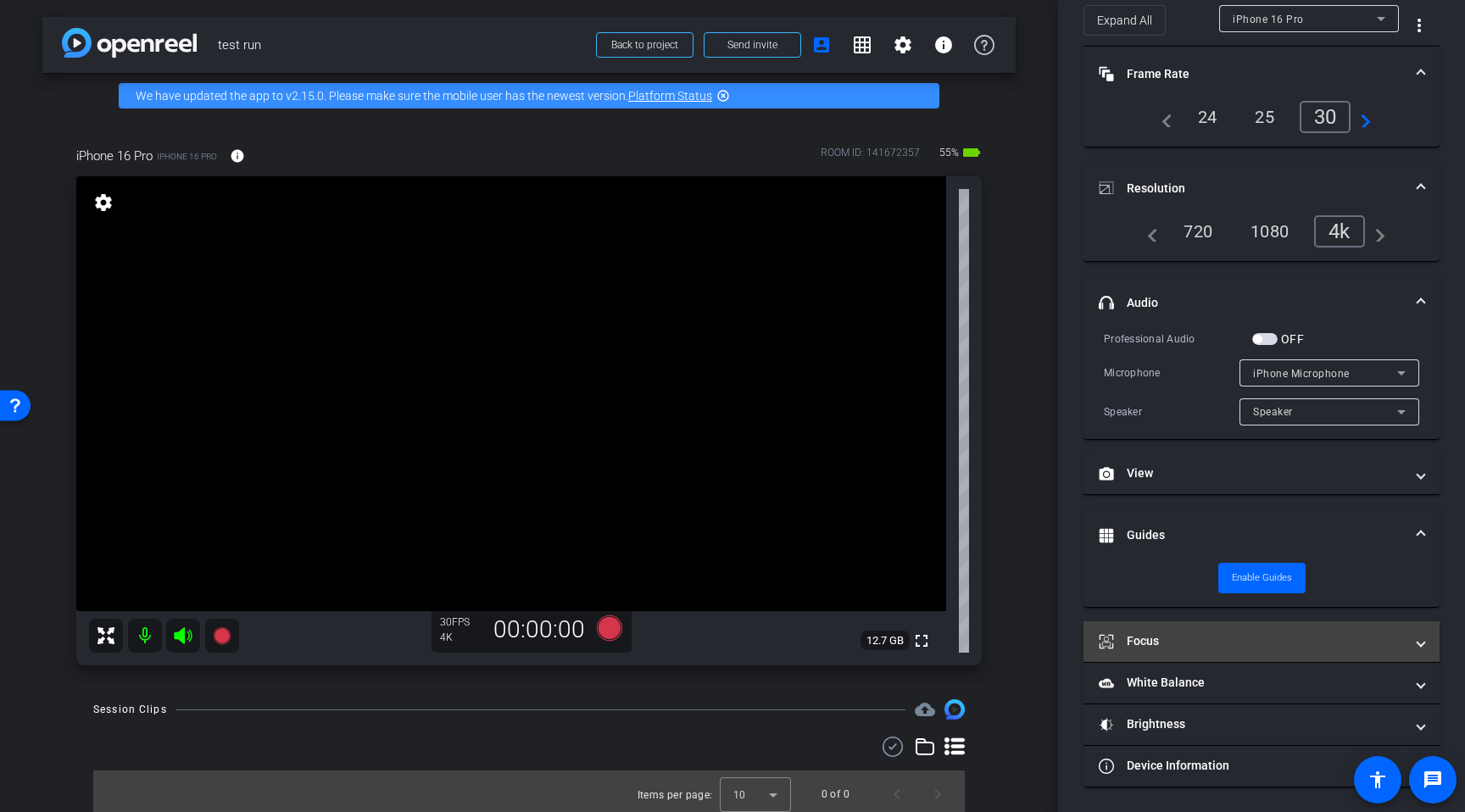
click at [1161, 653] on mat-expansion-panel-header "Focus" at bounding box center [1262, 642] width 356 height 41
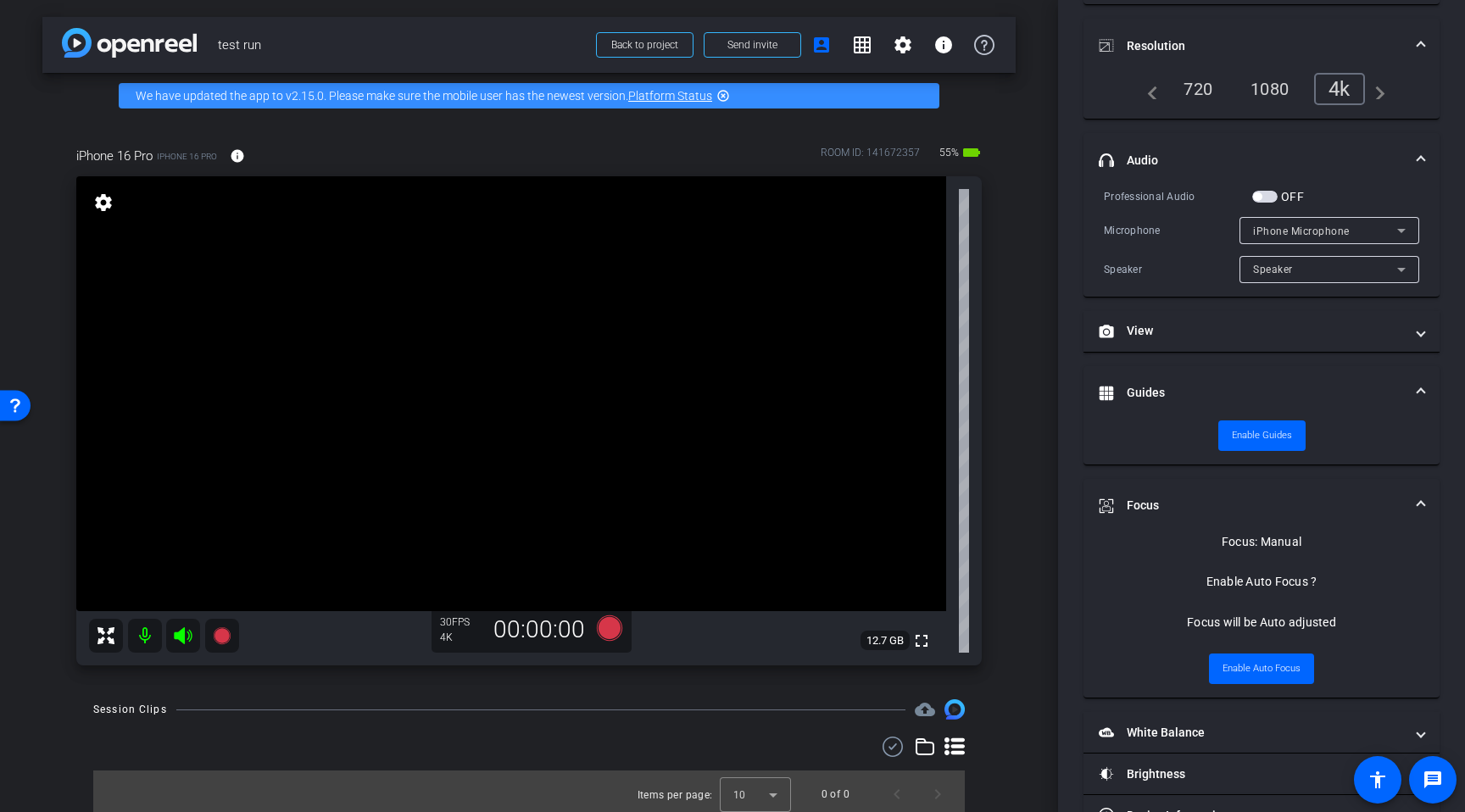
scroll to position [235, 0]
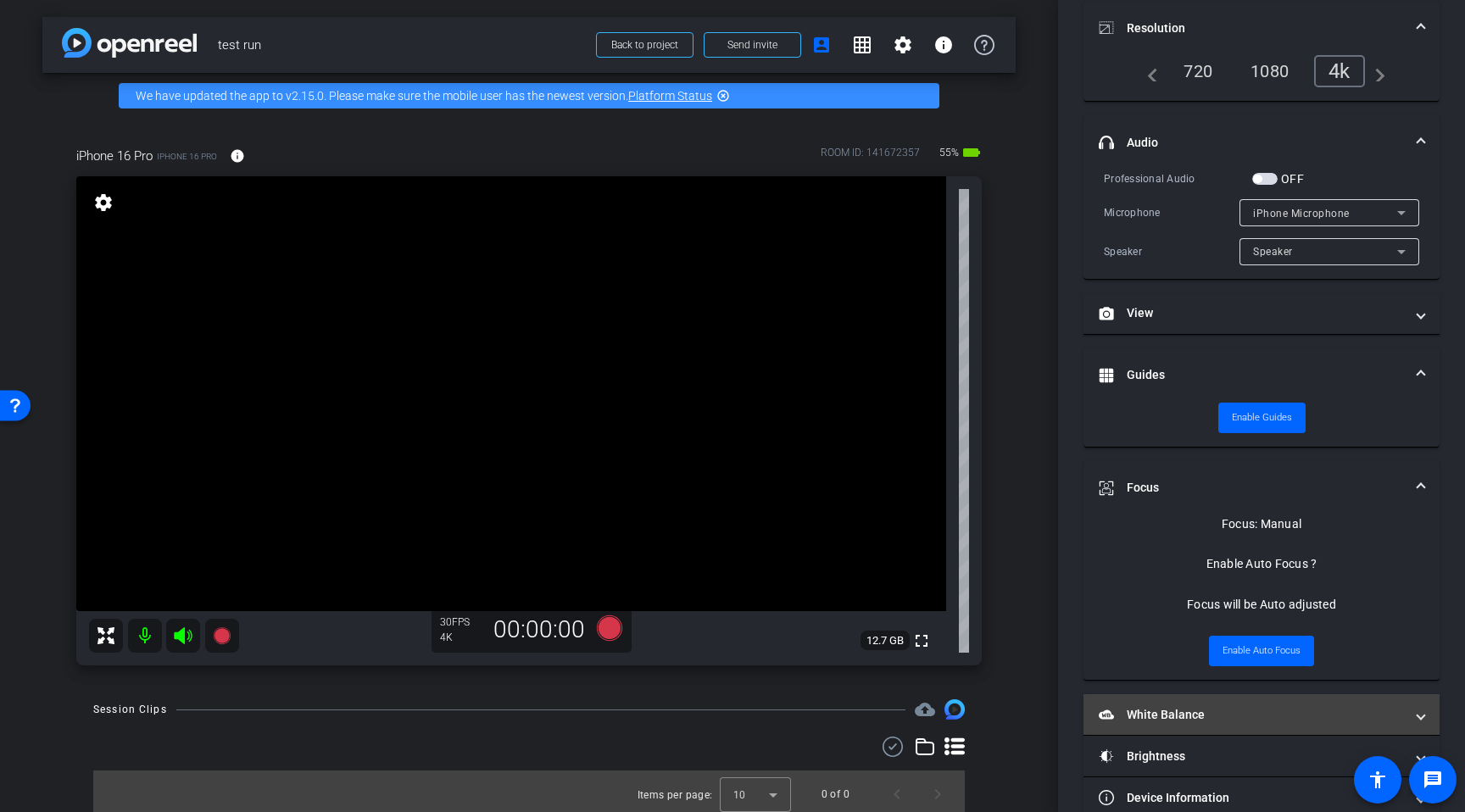
click at [1160, 718] on mat-panel-title "White Balance White Balance" at bounding box center [1251, 714] width 306 height 17
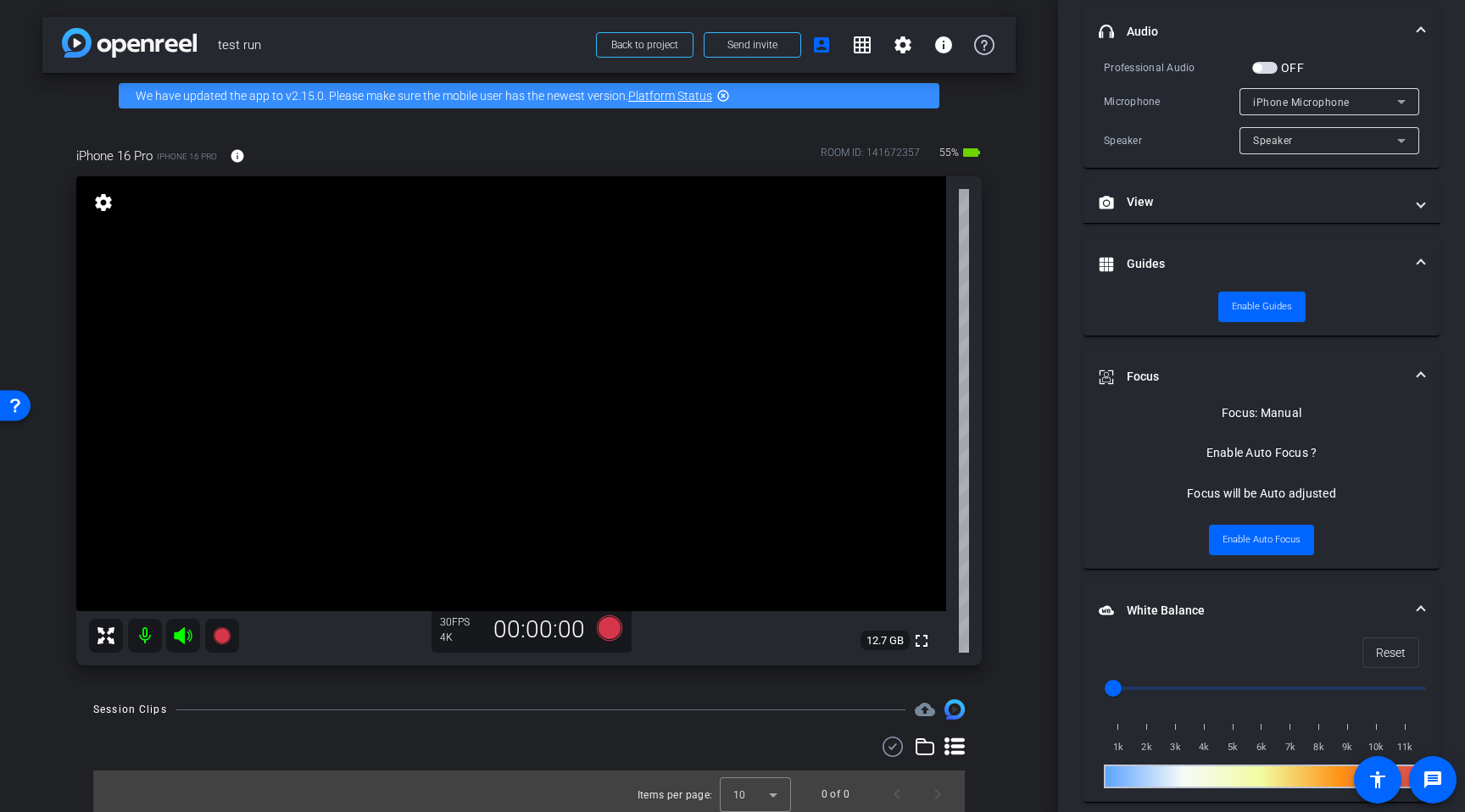
scroll to position [458, 0]
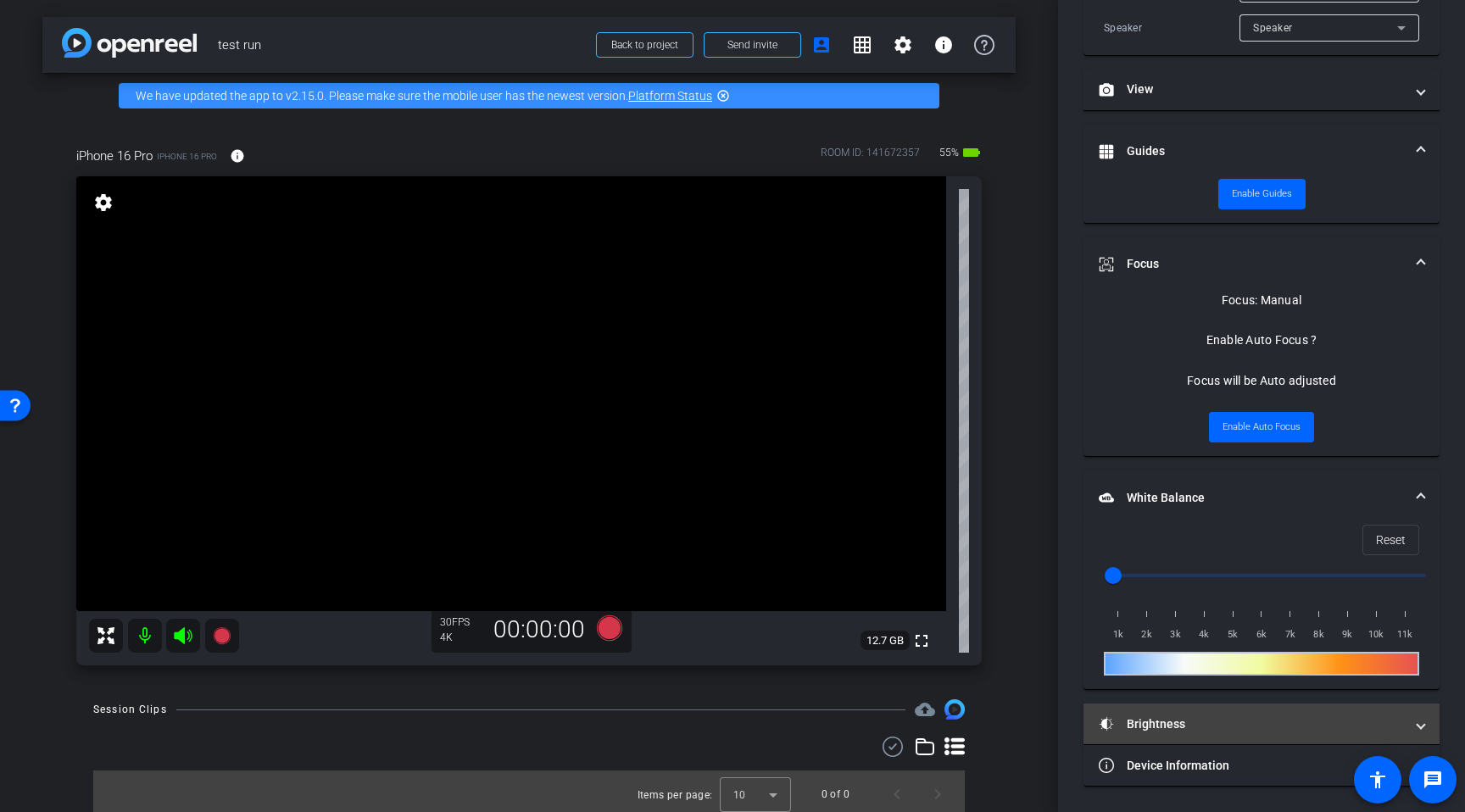
click at [1147, 728] on mat-panel-title "Brightness" at bounding box center [1251, 724] width 306 height 17
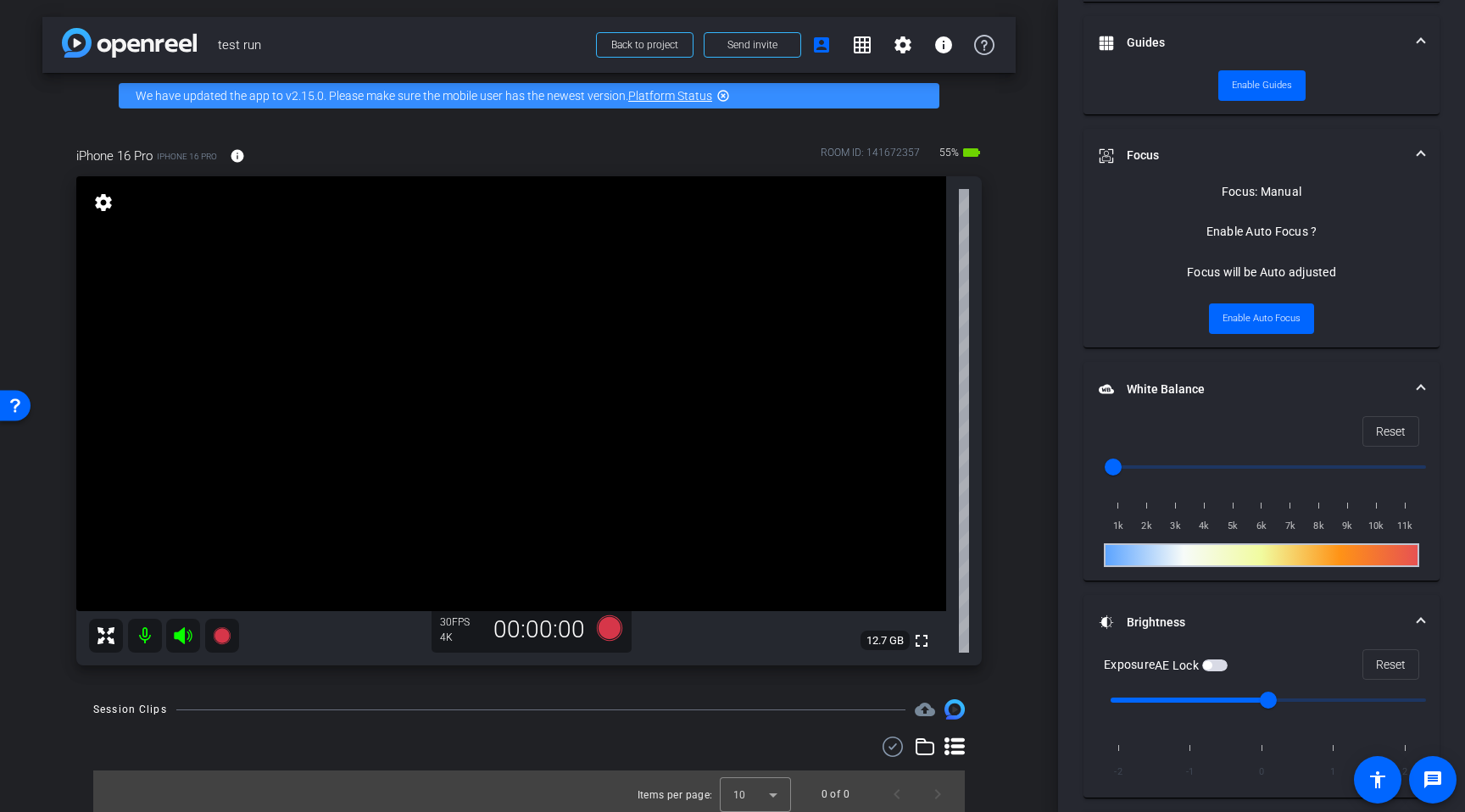
scroll to position [633, 0]
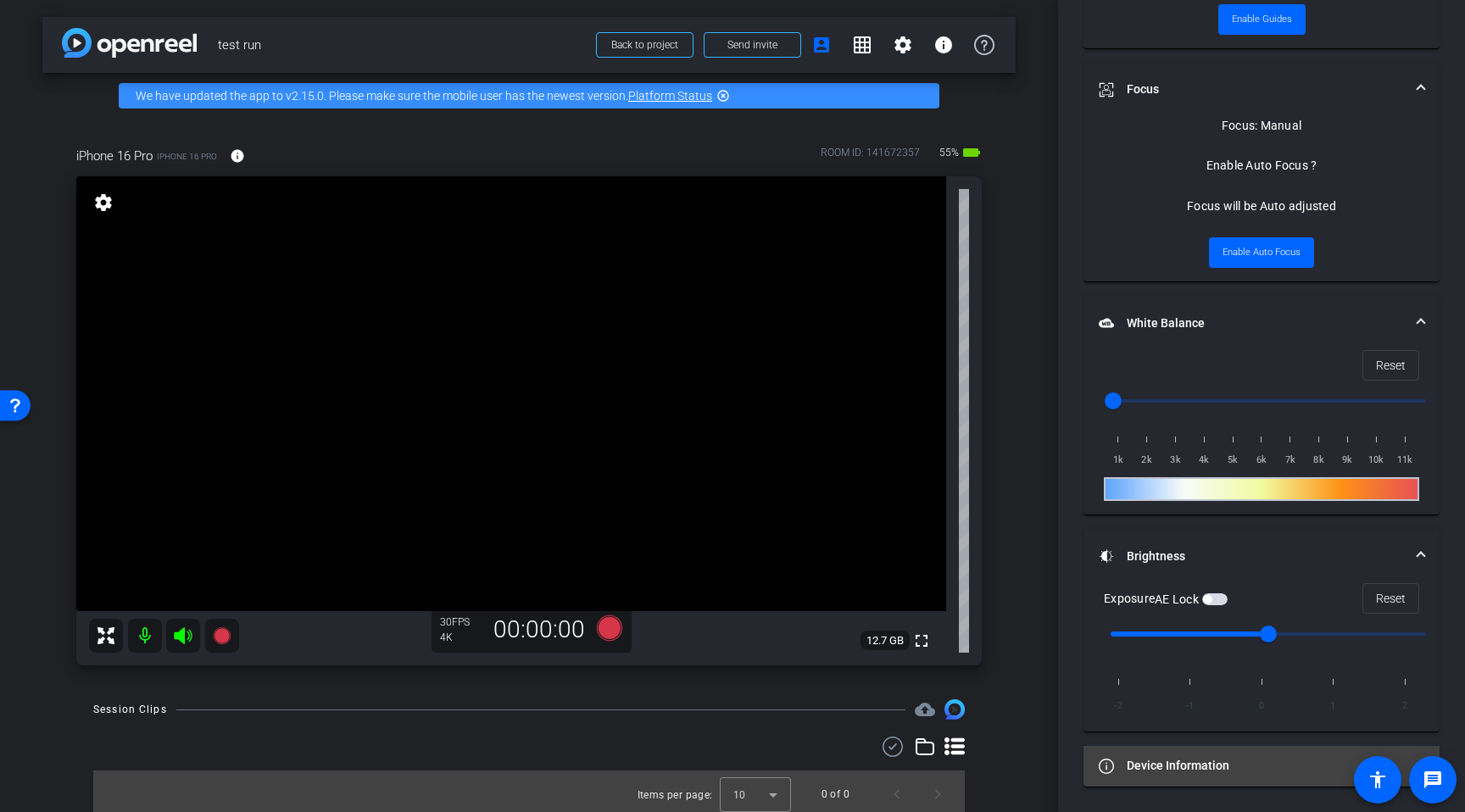
click at [1141, 759] on mat-panel-title "Device Information" at bounding box center [1251, 766] width 306 height 17
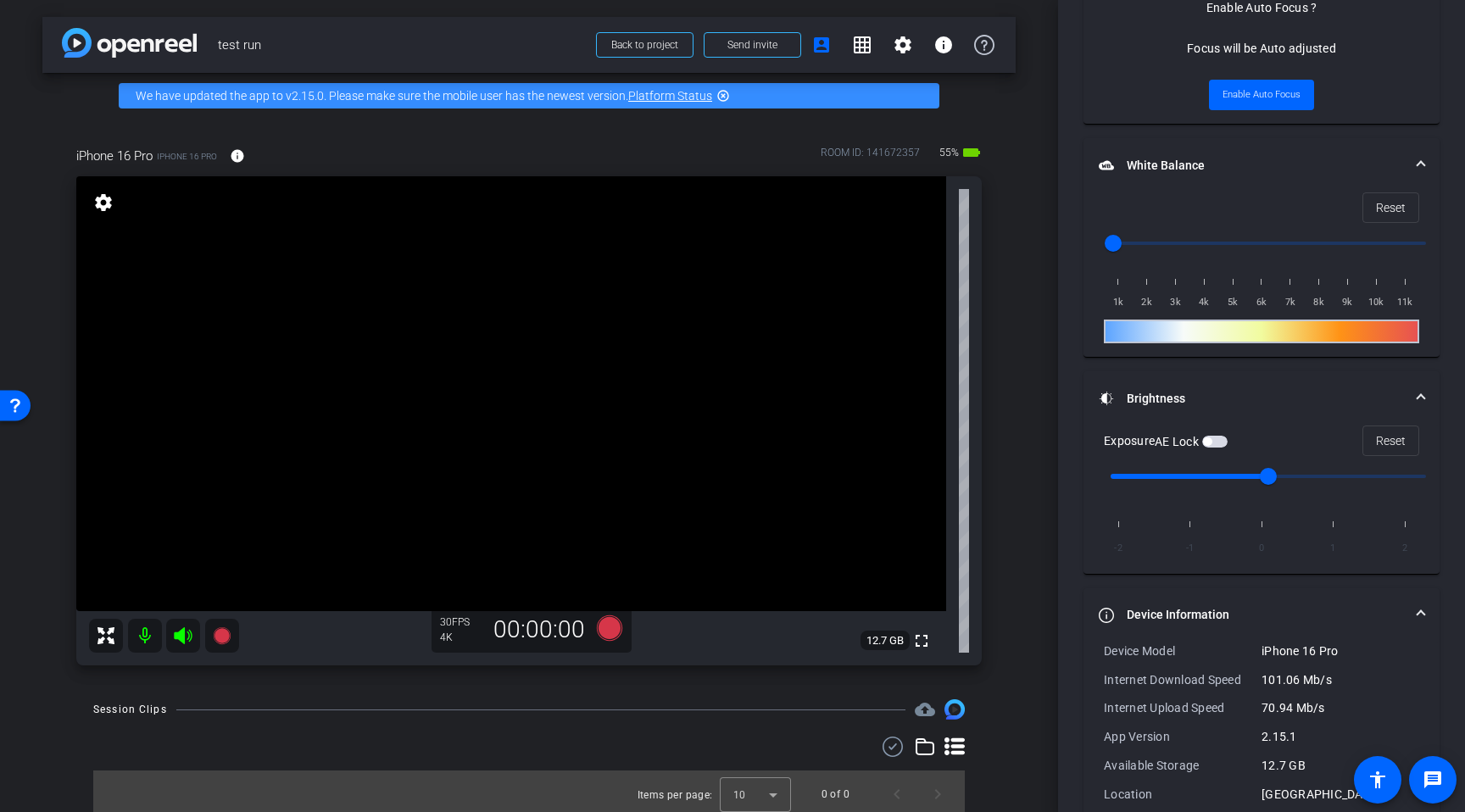
scroll to position [821, 0]
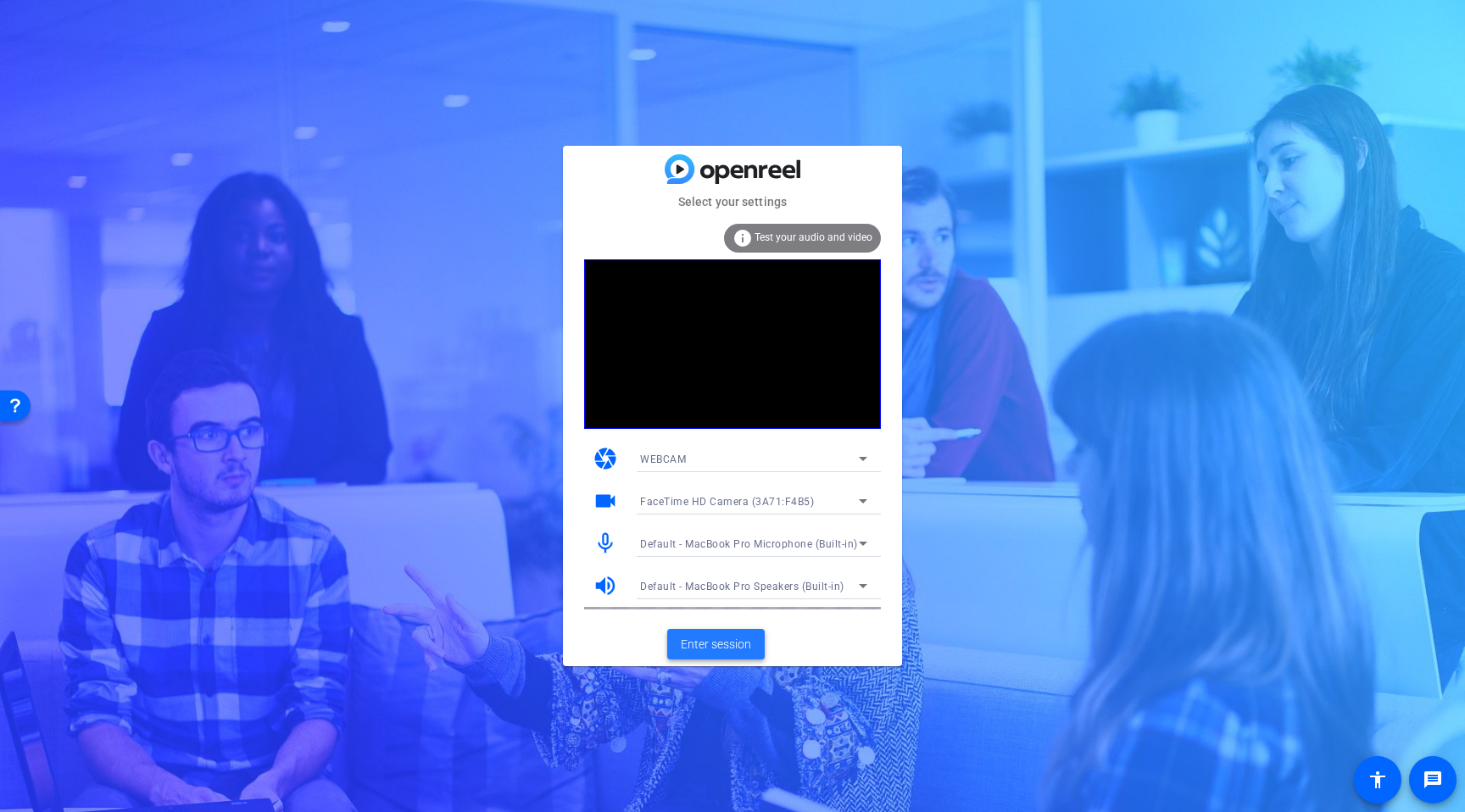
click at [738, 638] on span "Enter session" at bounding box center [716, 645] width 71 height 17
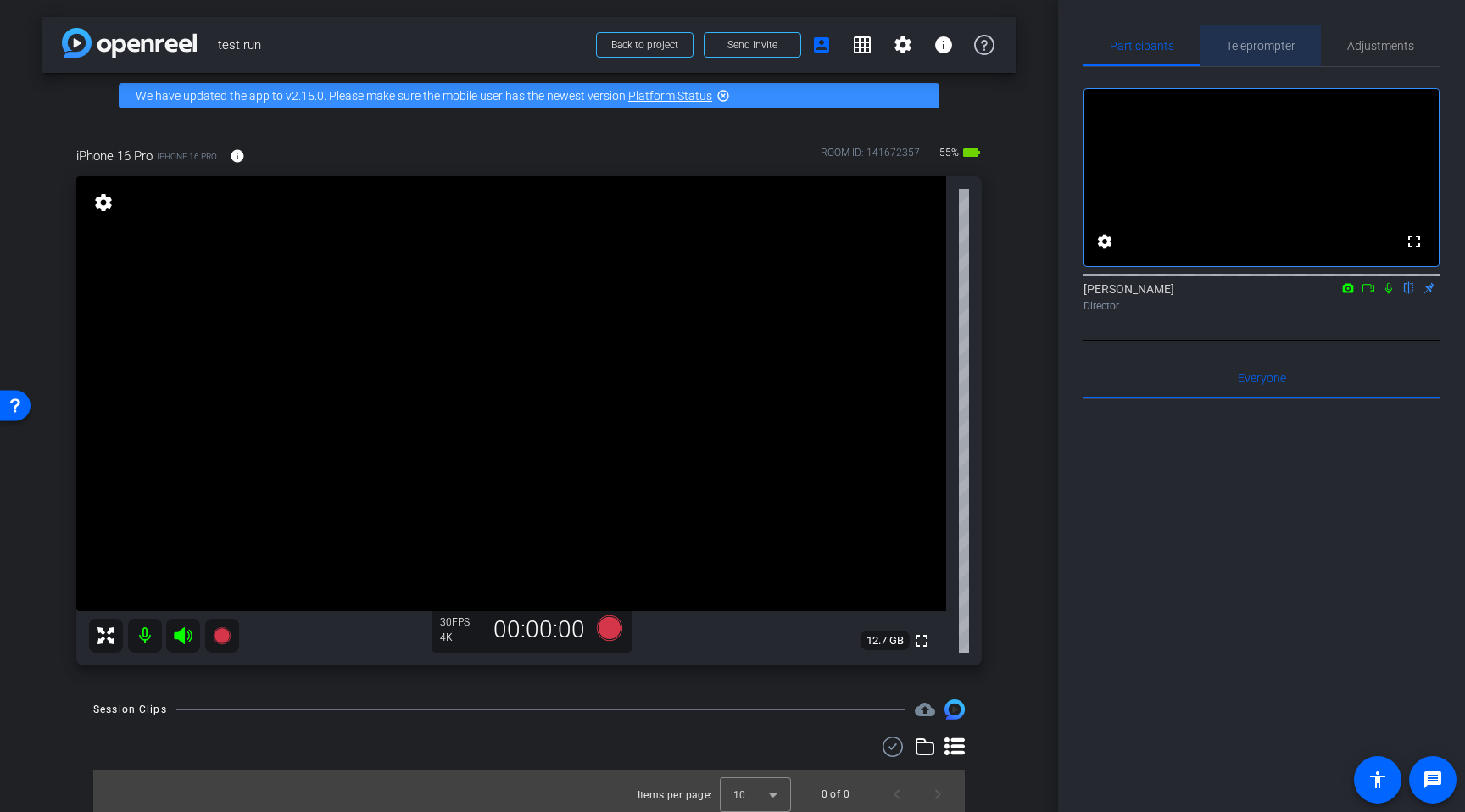
click at [1280, 36] on span "Teleprompter" at bounding box center [1261, 45] width 70 height 41
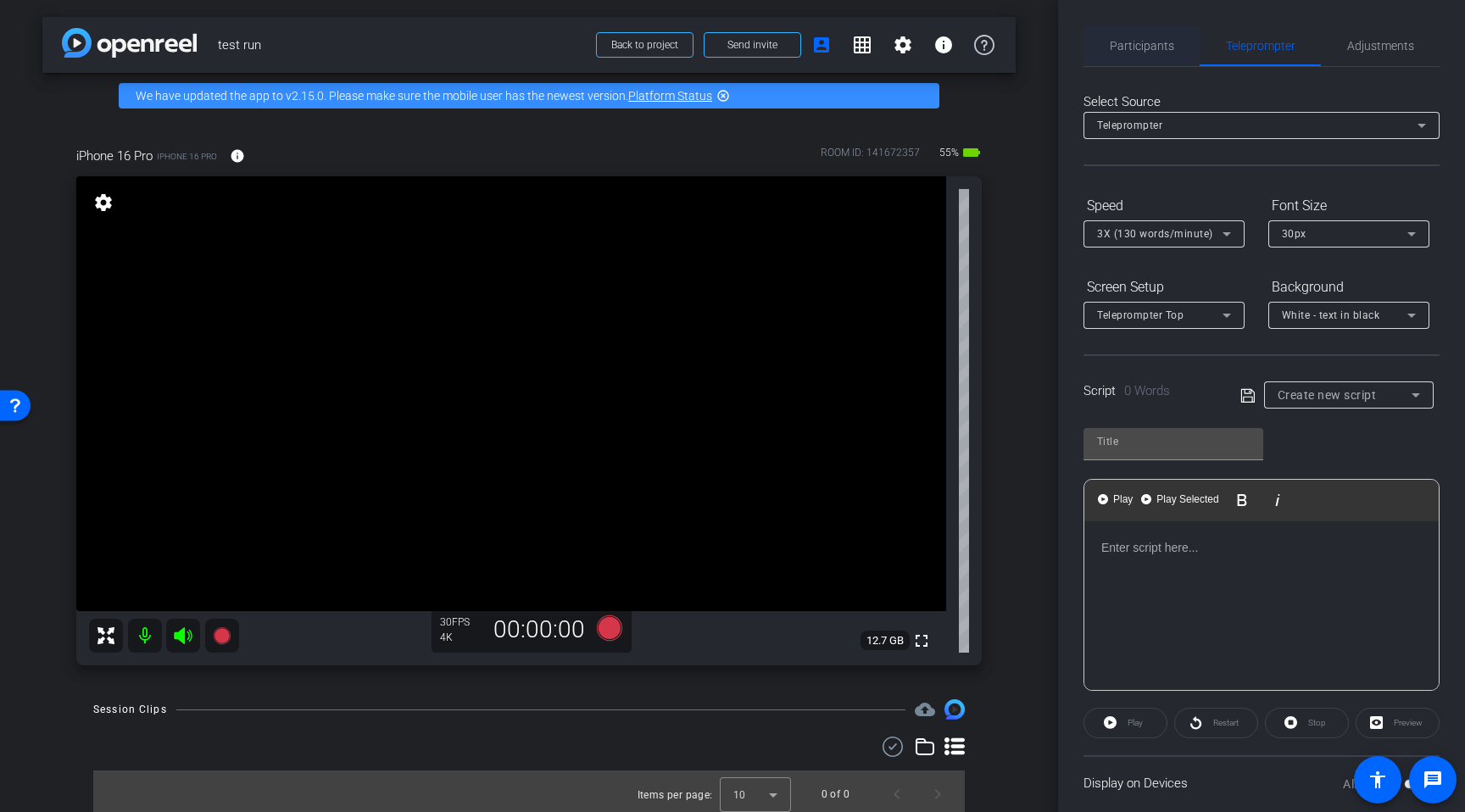
click at [1155, 49] on span "Participants" at bounding box center [1142, 45] width 65 height 12
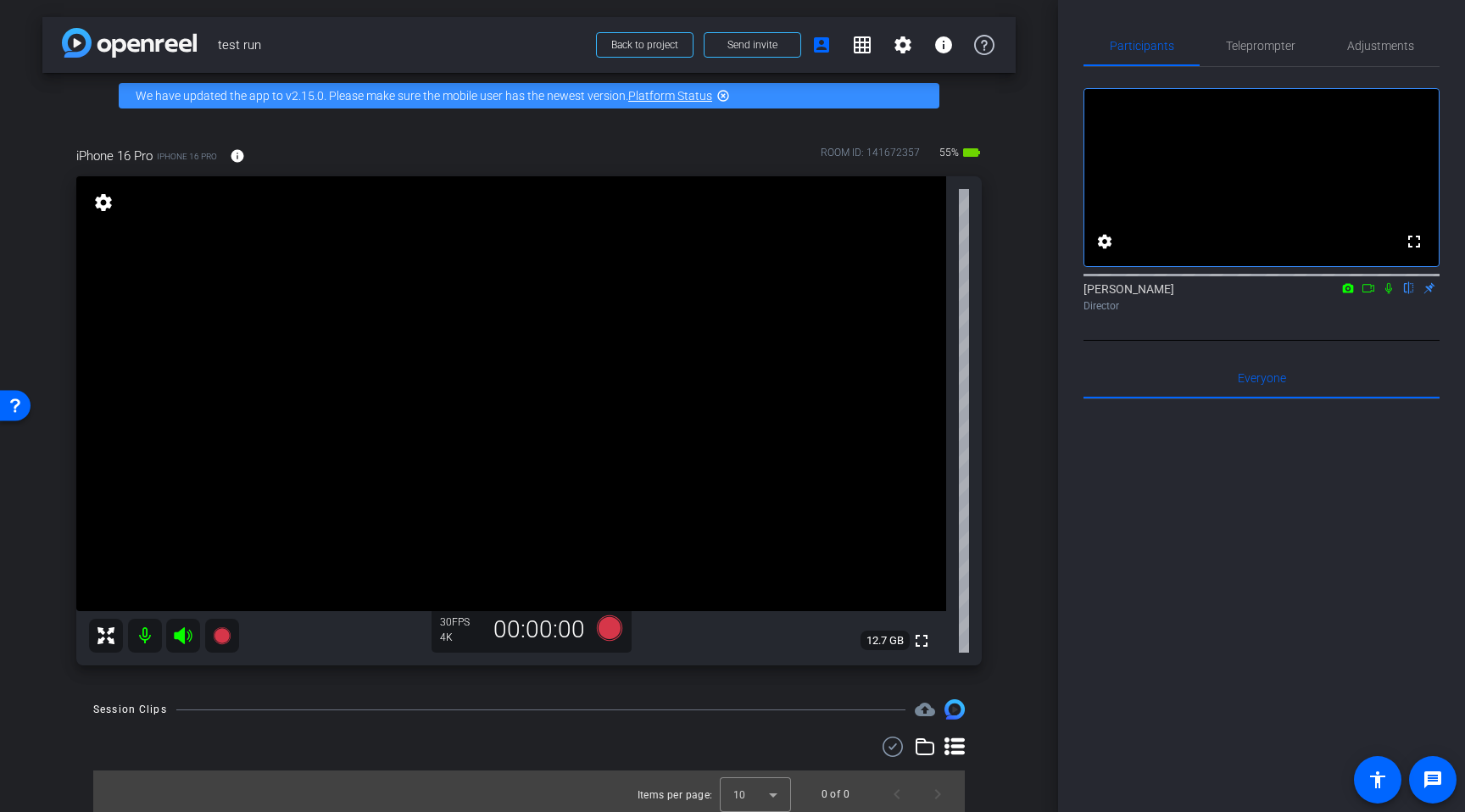
scroll to position [6, 0]
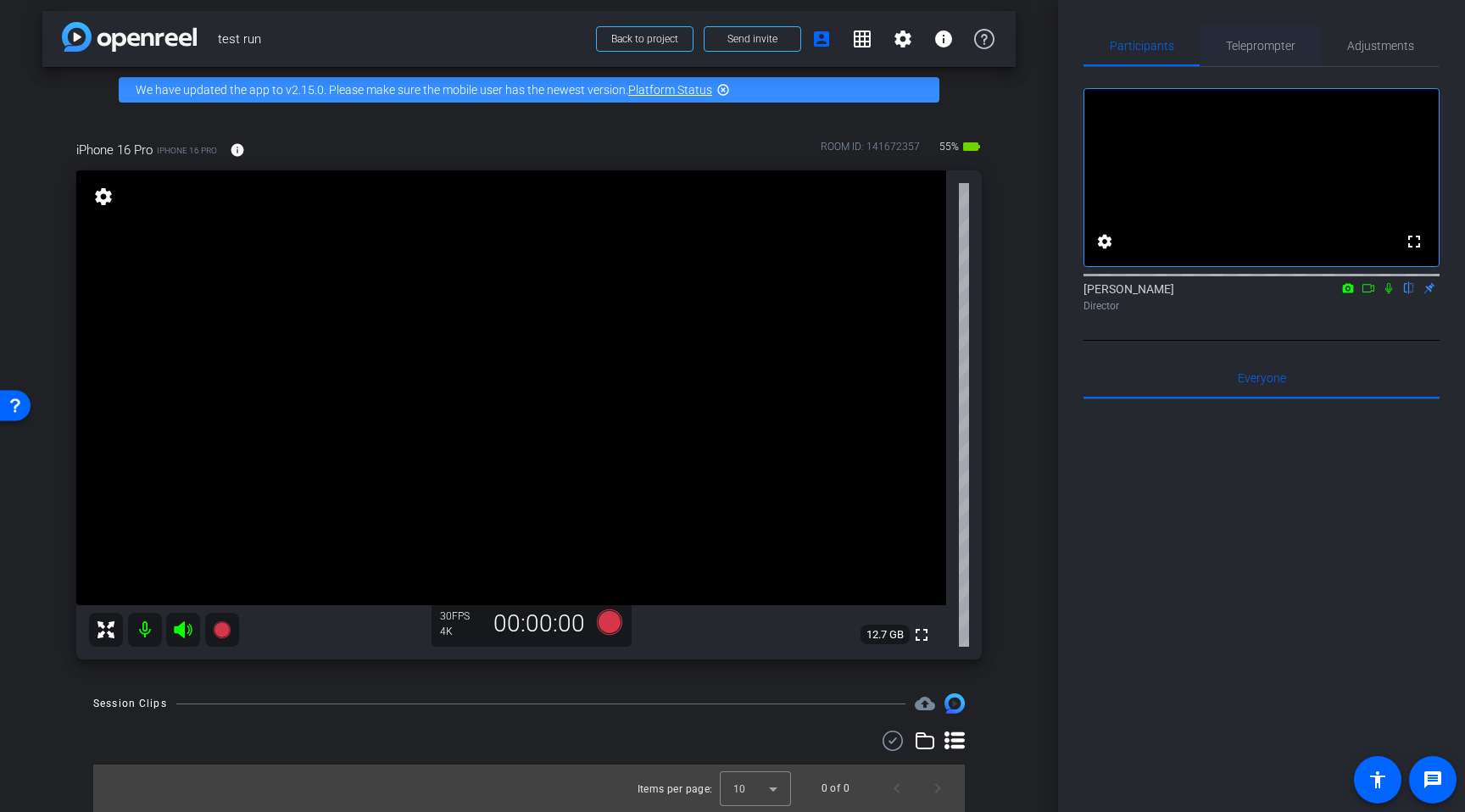
click at [1243, 40] on span "Teleprompter" at bounding box center [1261, 45] width 70 height 12
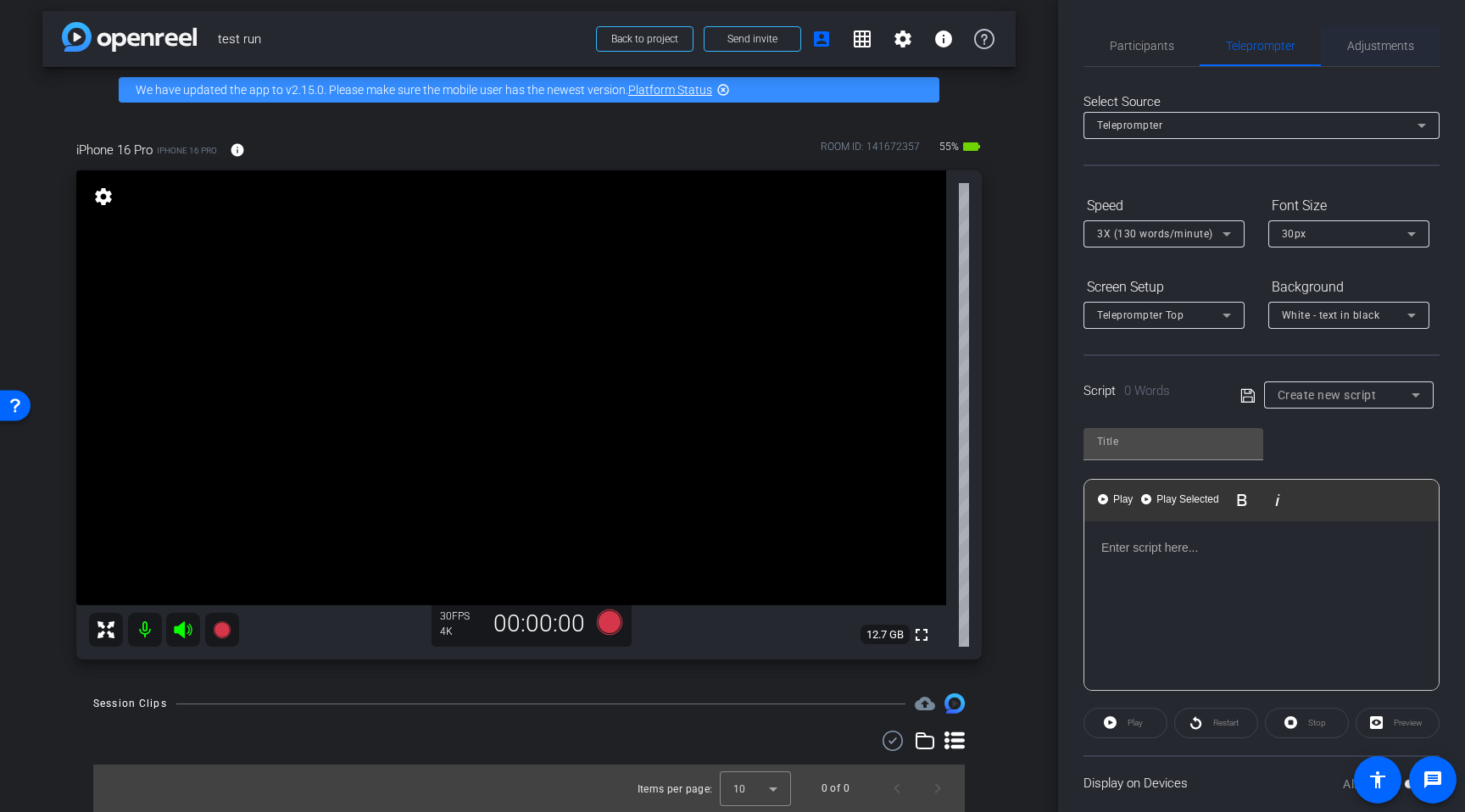
click at [1372, 56] on span "Adjustments" at bounding box center [1380, 45] width 67 height 41
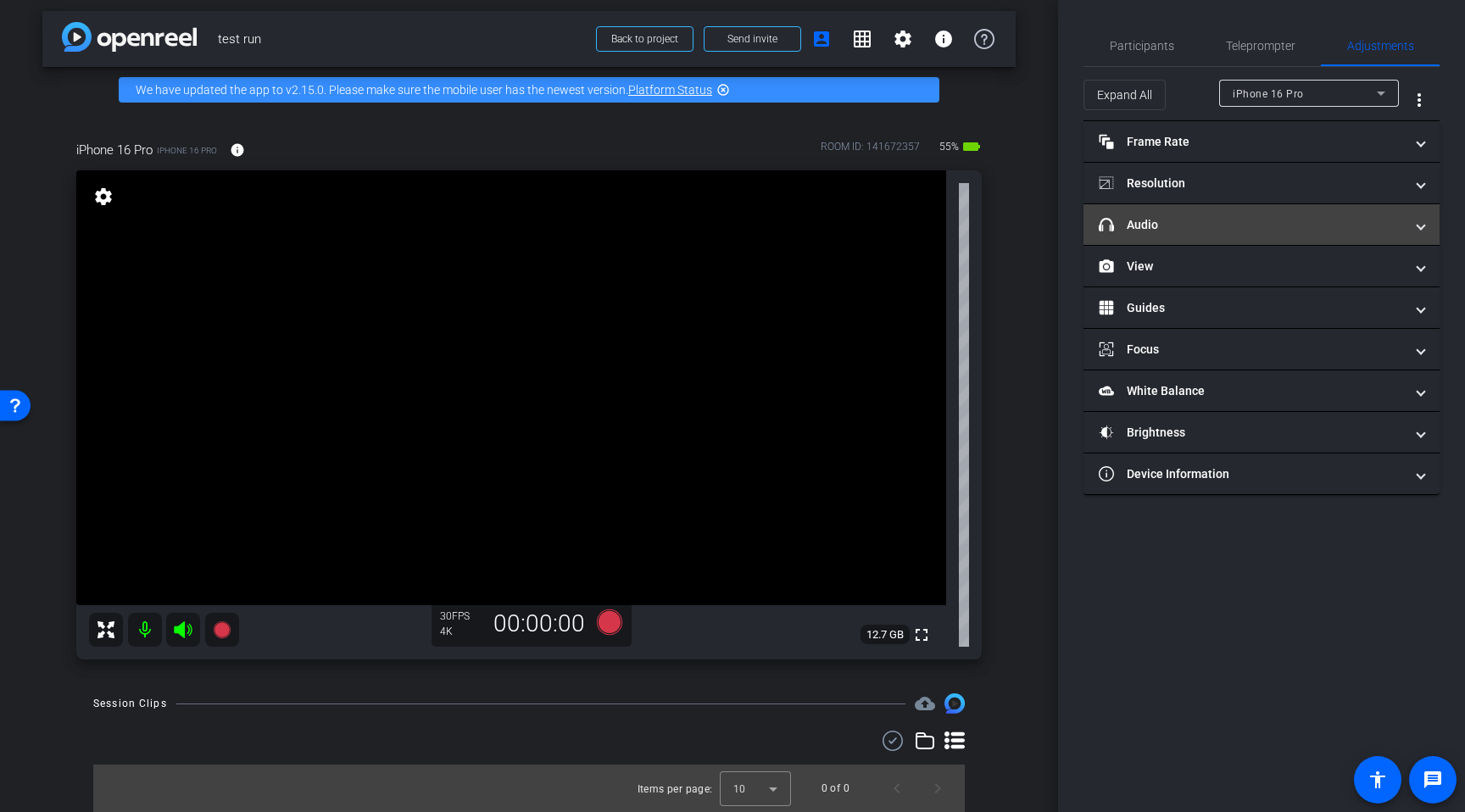
click at [1195, 212] on mat-expansion-panel-header "headphone icon Audio" at bounding box center [1262, 224] width 356 height 41
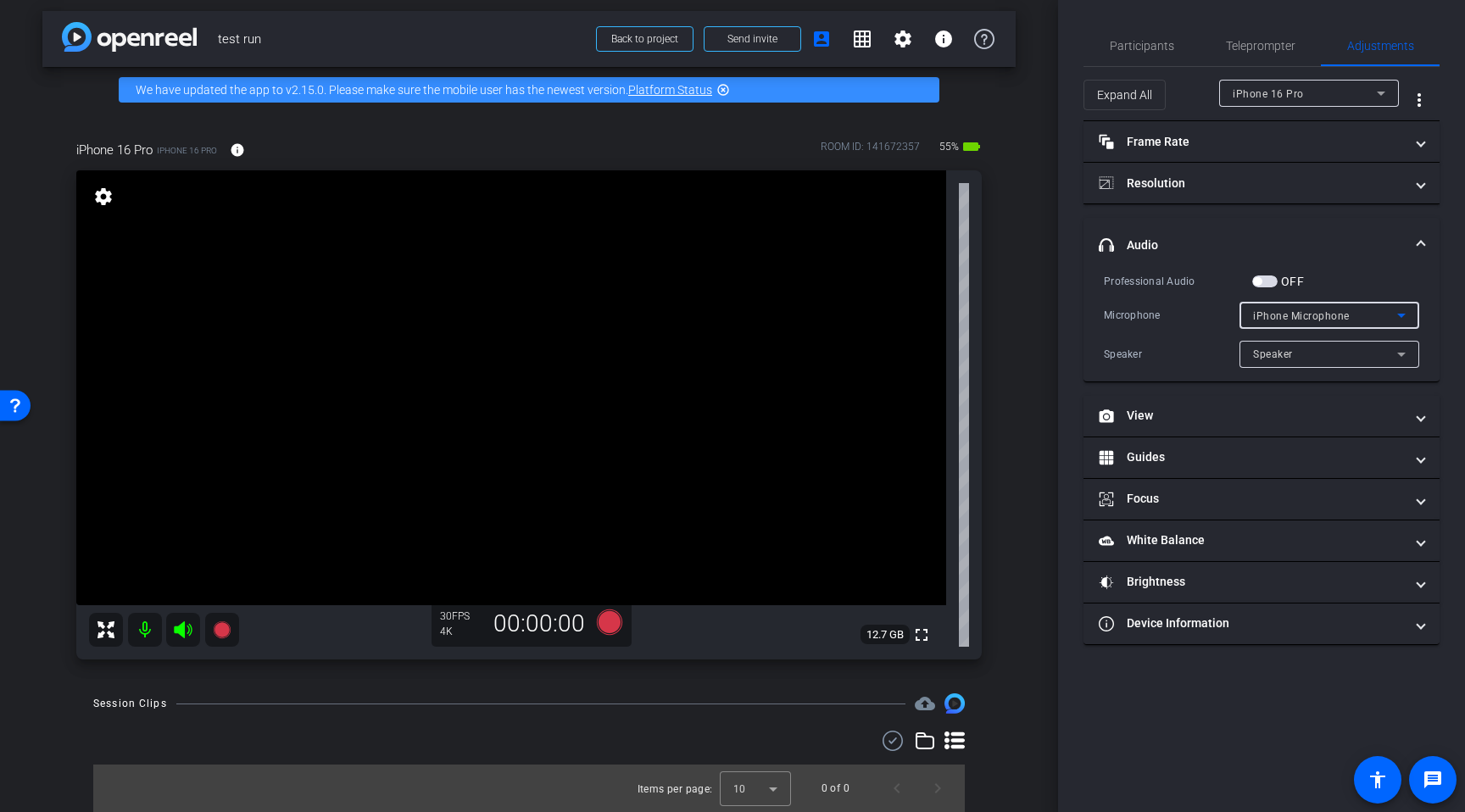
click at [1273, 310] on span "iPhone Microphone" at bounding box center [1302, 316] width 97 height 12
click at [1295, 238] on div at bounding box center [732, 406] width 1465 height 812
click at [1271, 352] on span "Speaker" at bounding box center [1273, 354] width 40 height 12
click at [1206, 348] on div at bounding box center [732, 406] width 1465 height 812
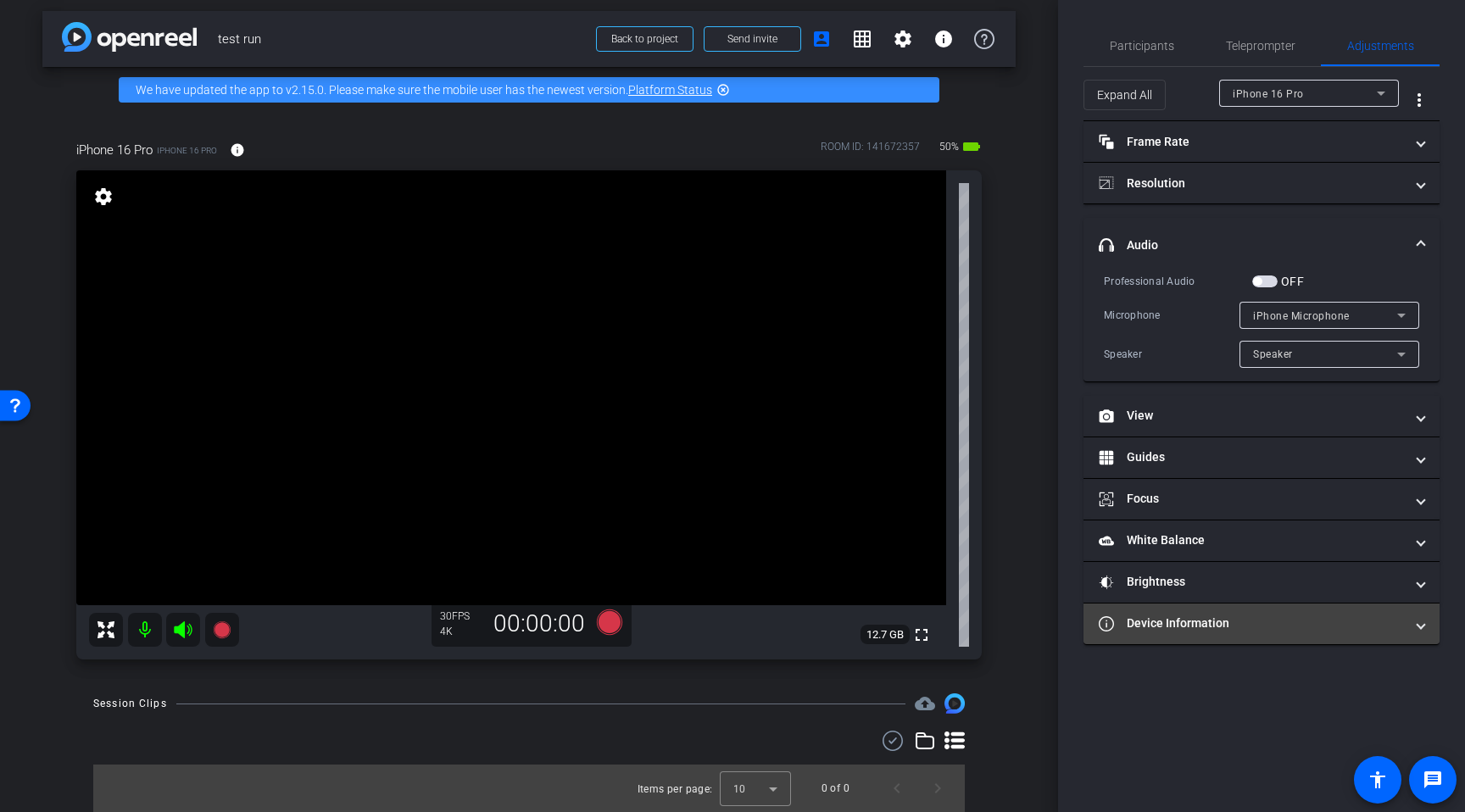
click at [1107, 630] on icon at bounding box center [1106, 624] width 15 height 15
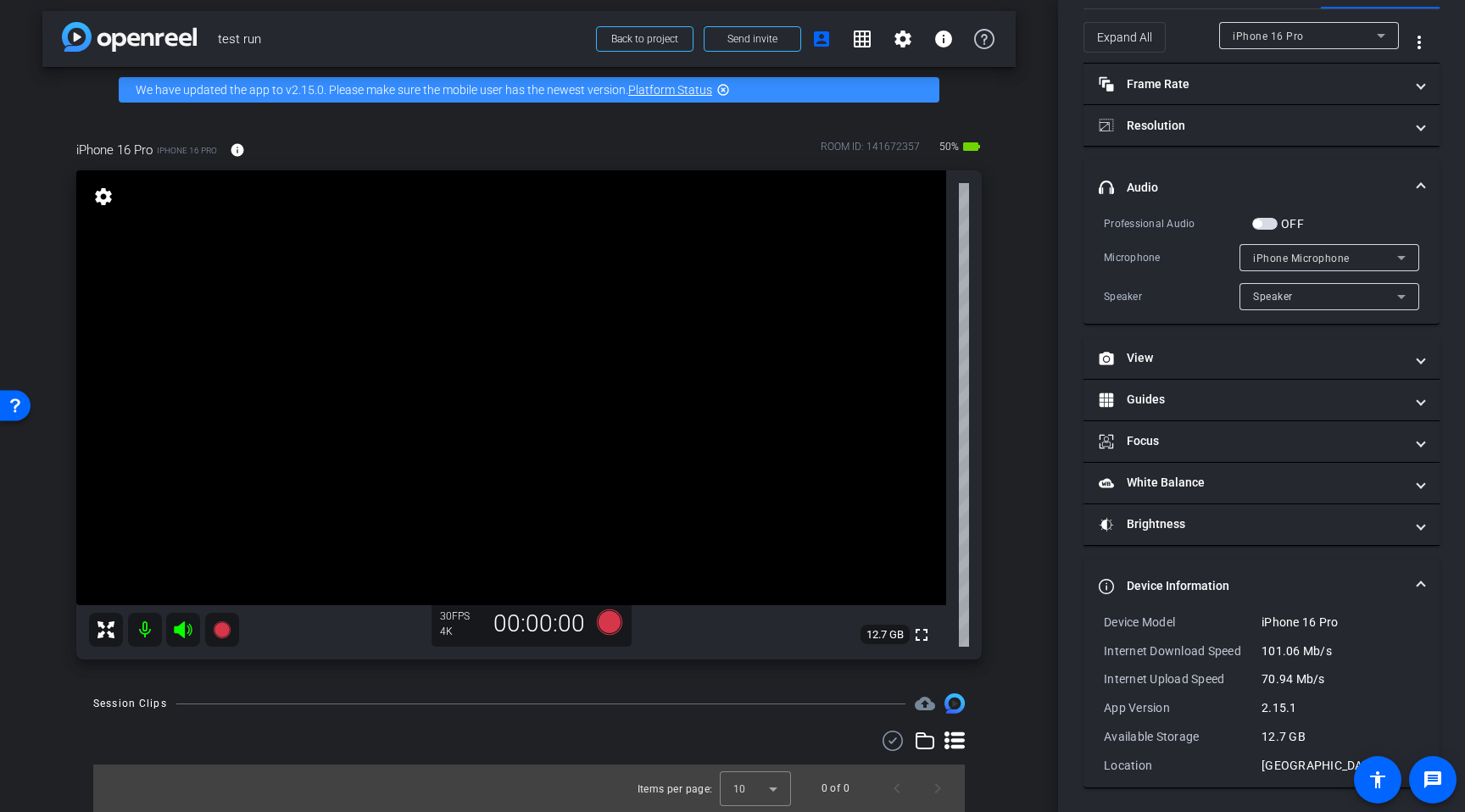
scroll to position [59, 0]
click at [1107, 576] on mat-panel-title "Device Information" at bounding box center [1251, 585] width 306 height 17
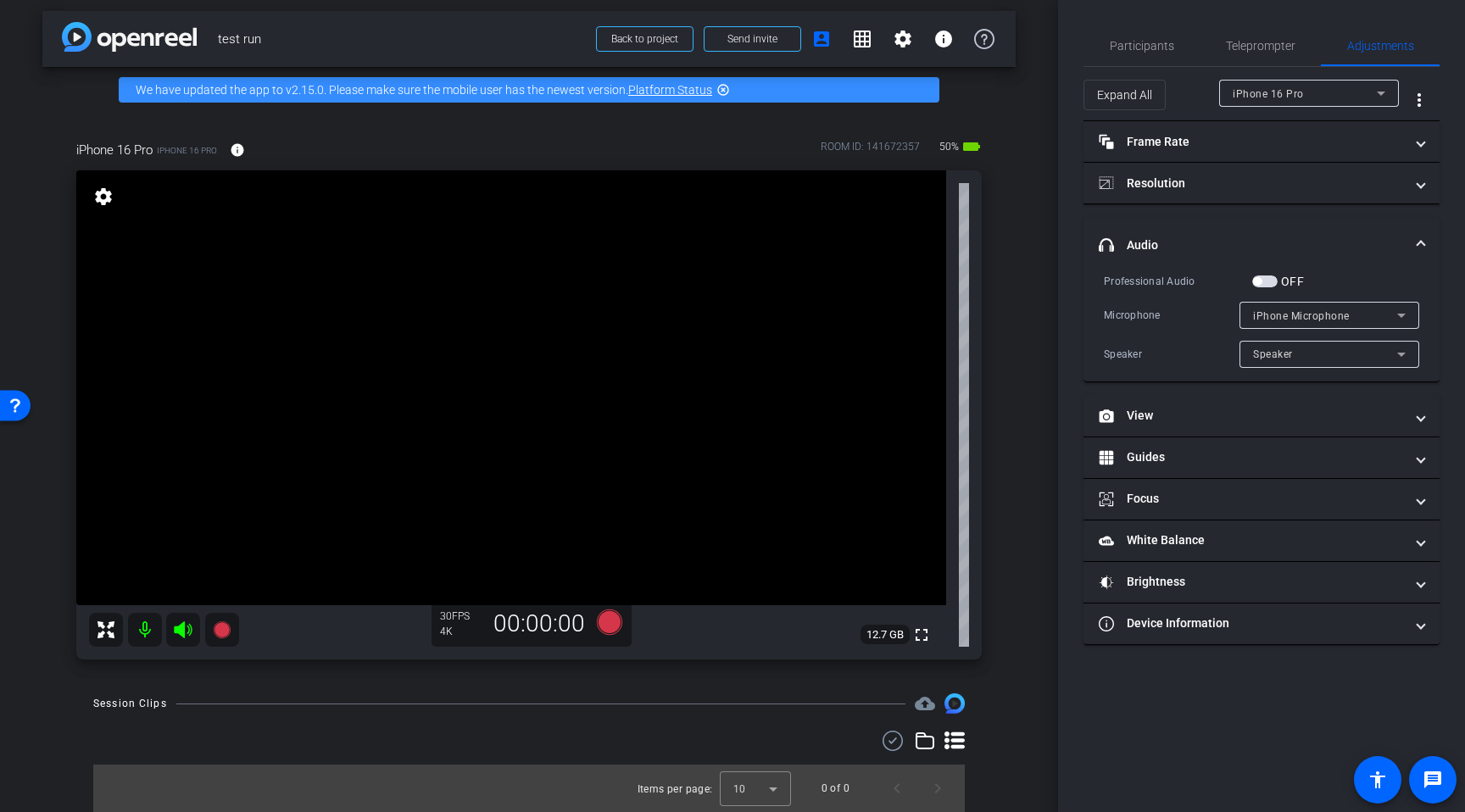
click at [105, 196] on mat-icon "settings" at bounding box center [103, 196] width 24 height 20
click at [110, 198] on mat-icon "settings" at bounding box center [103, 196] width 24 height 20
click at [103, 191] on mat-icon "settings" at bounding box center [103, 196] width 24 height 20
click at [969, 149] on mat-icon "battery_std" at bounding box center [971, 146] width 20 height 20
click at [613, 623] on icon at bounding box center [609, 622] width 25 height 25
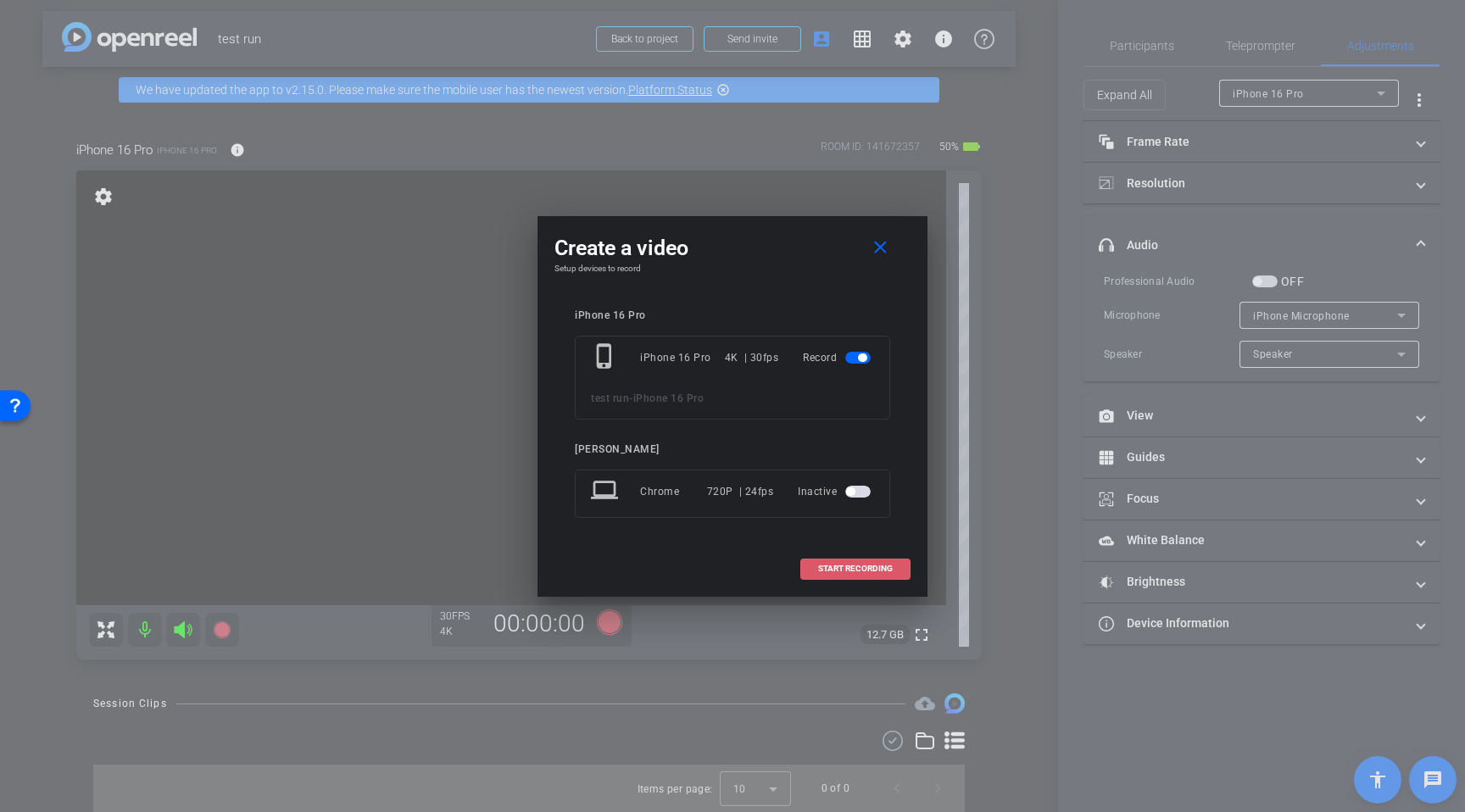
click at [840, 574] on span at bounding box center [856, 568] width 108 height 41
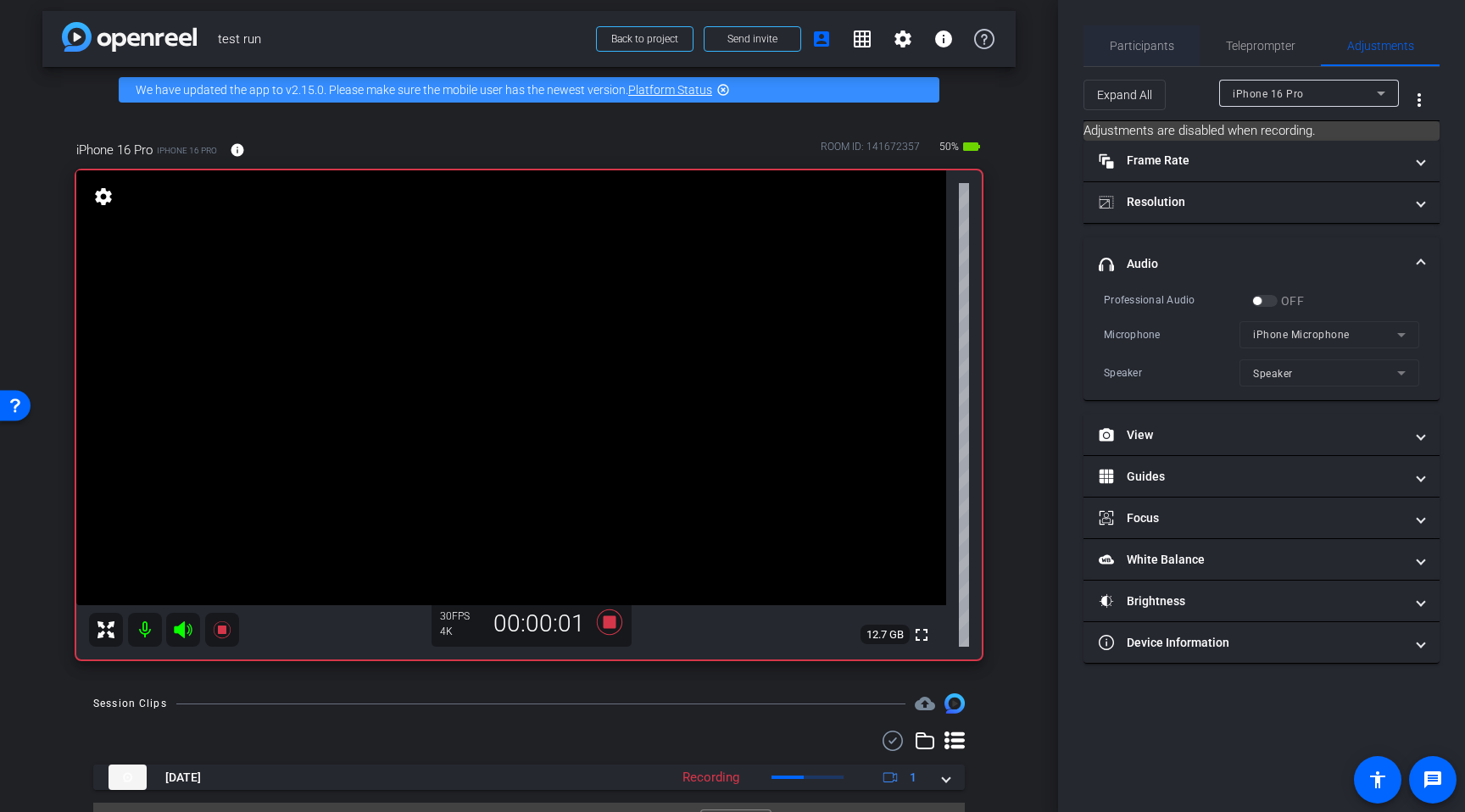
click at [1152, 44] on span "Participants" at bounding box center [1142, 45] width 65 height 12
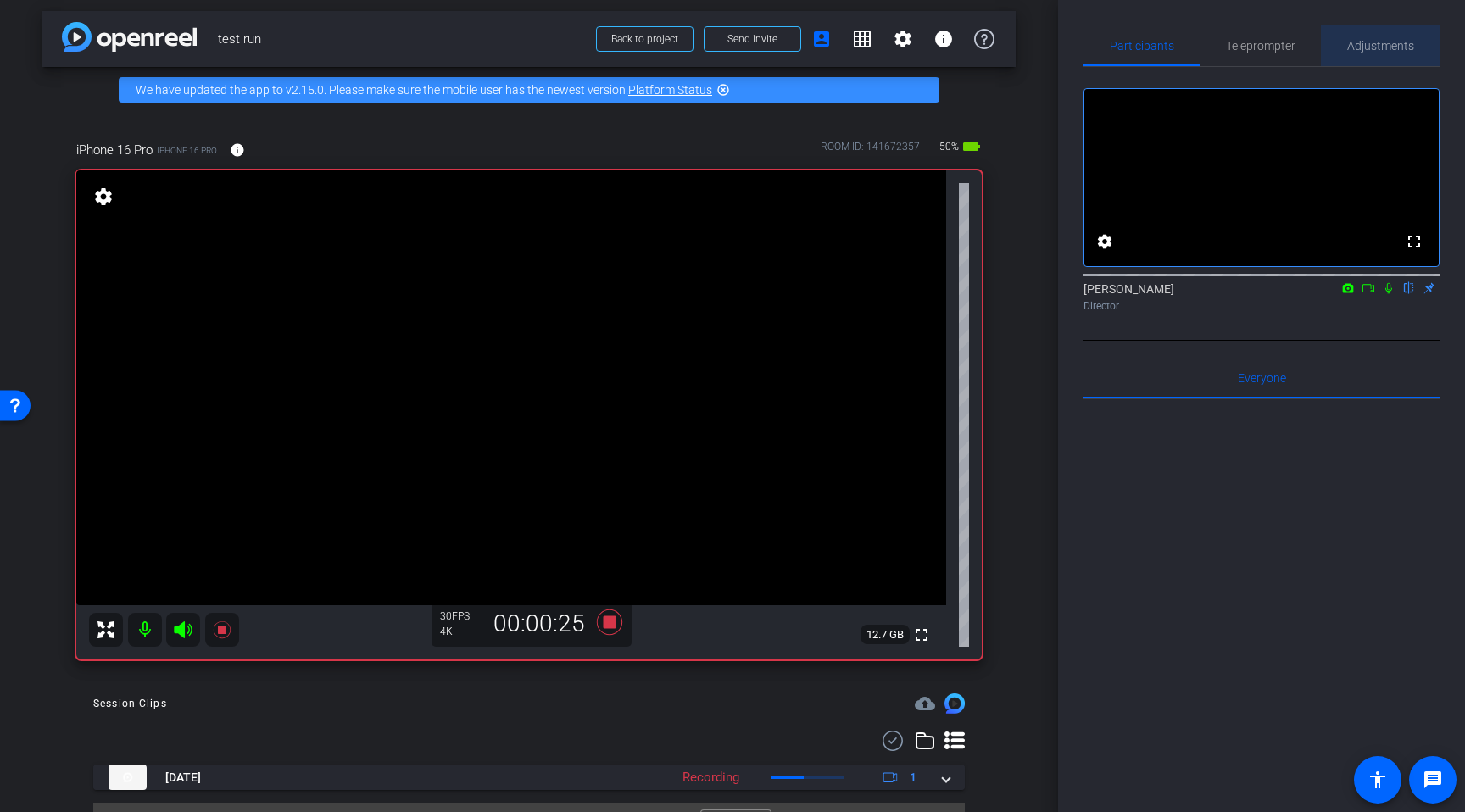
click at [1356, 51] on span "Adjustments" at bounding box center [1380, 45] width 67 height 12
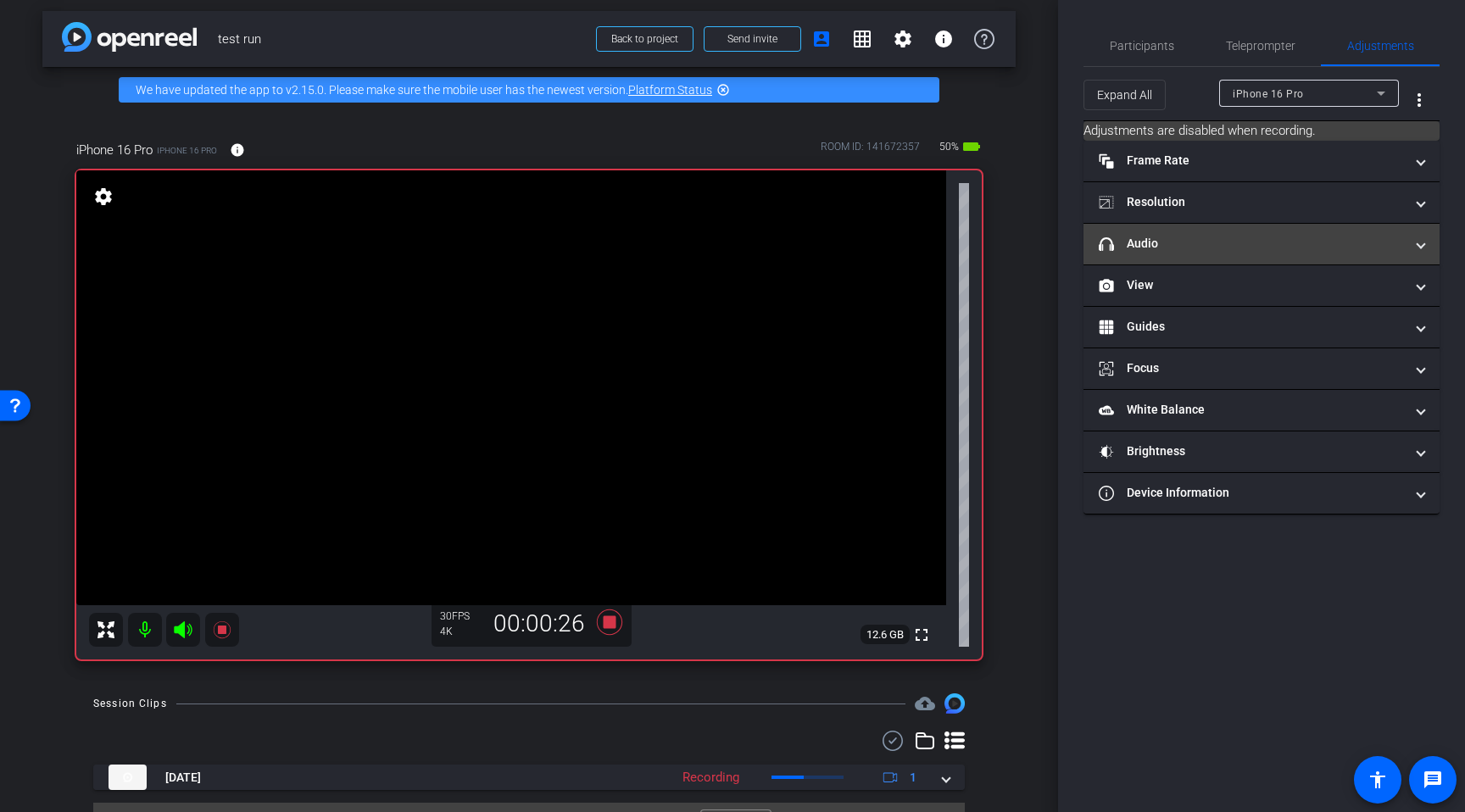
click at [1122, 247] on mat-panel-title "headphone icon Audio" at bounding box center [1251, 244] width 306 height 17
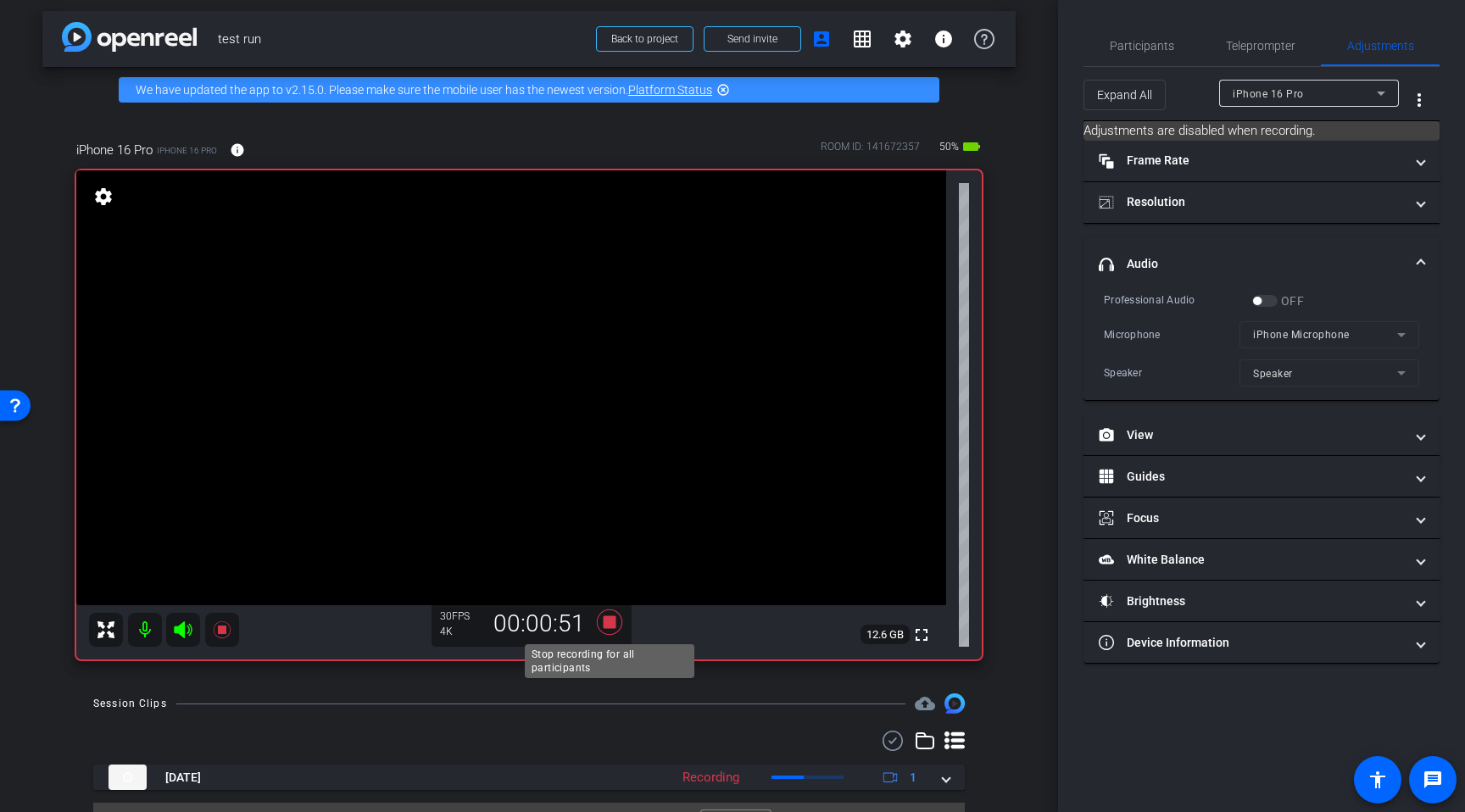
click at [608, 624] on icon at bounding box center [609, 622] width 25 height 25
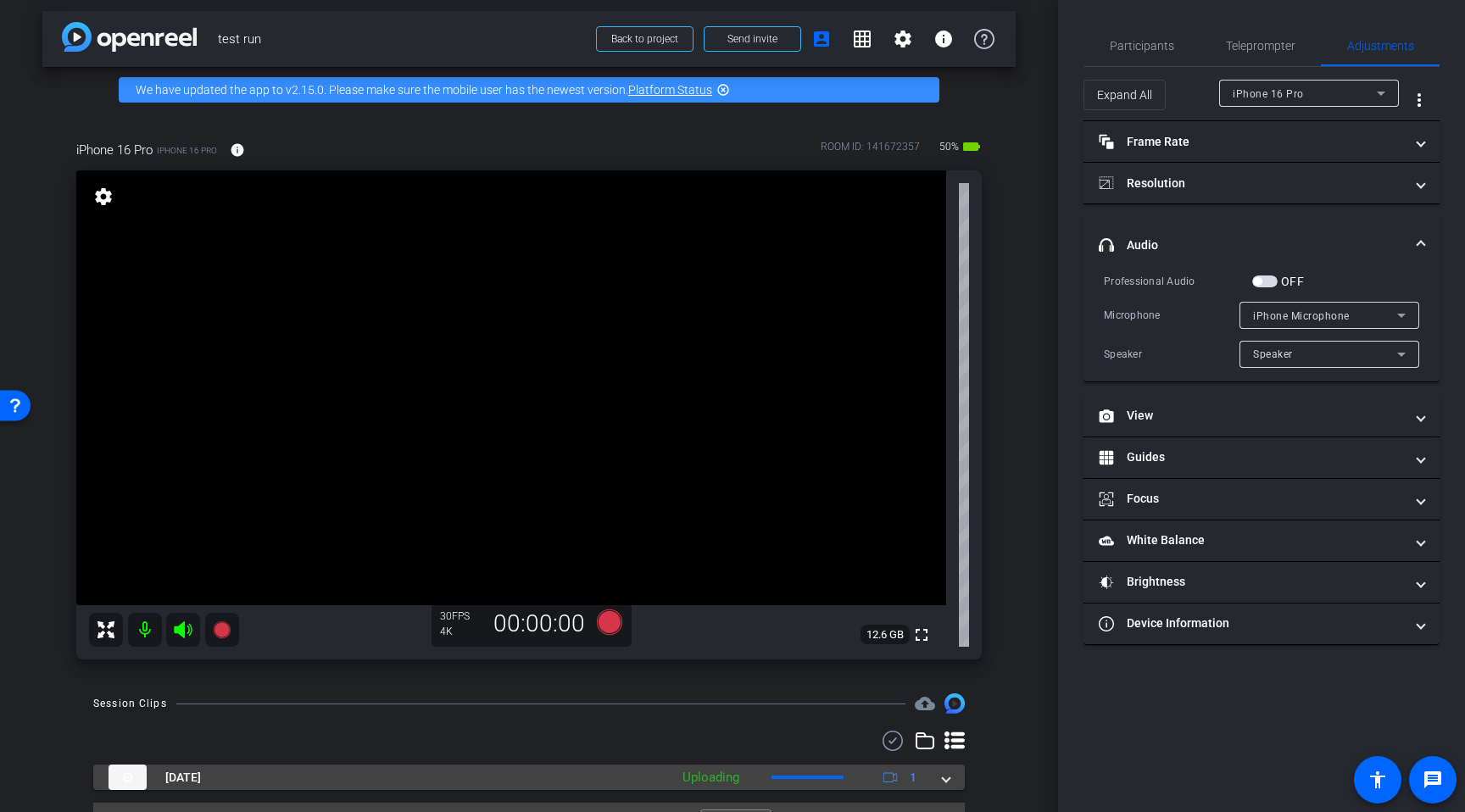
scroll to position [44, 0]
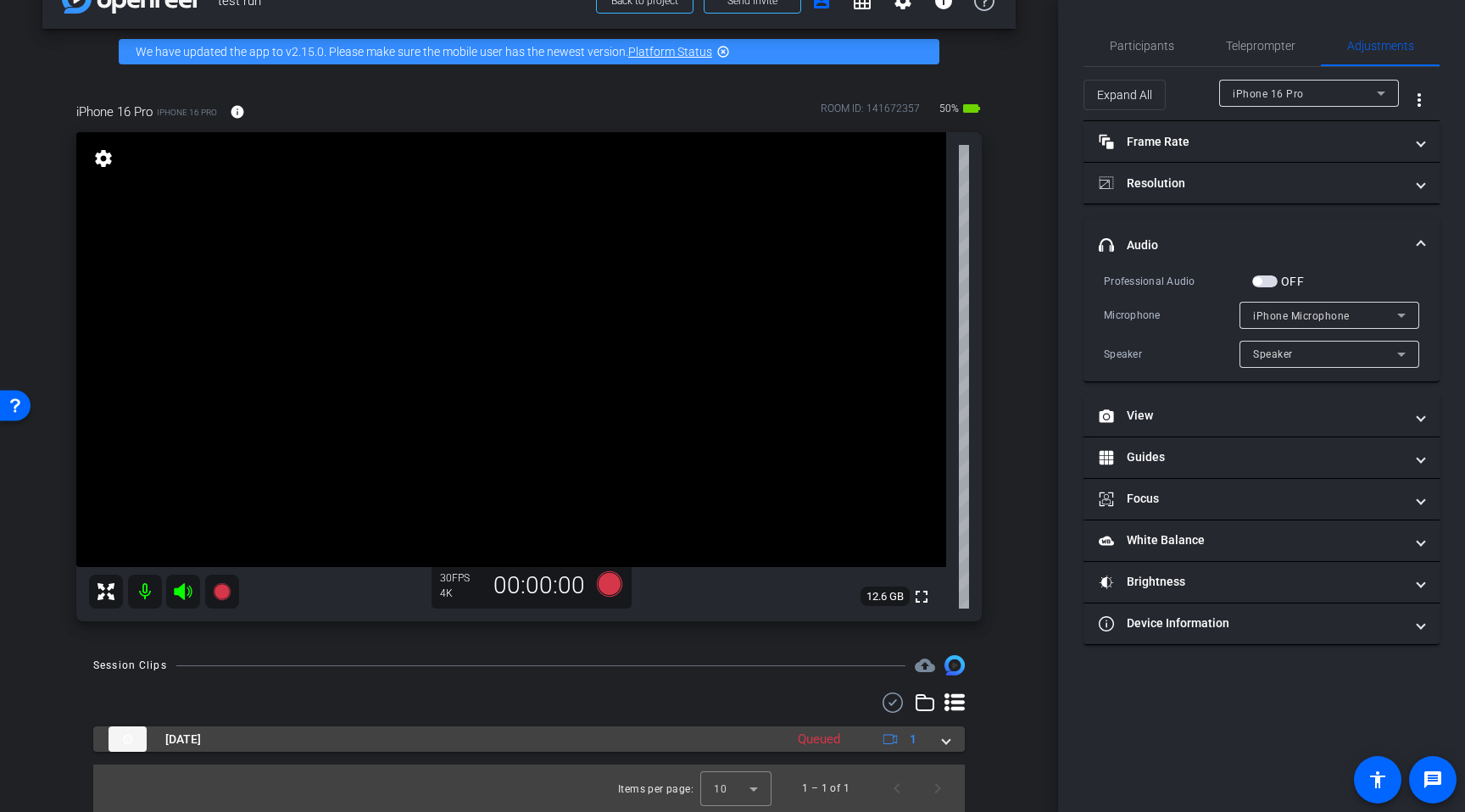
click at [683, 725] on div "[DATE] Queued 1 Items per page: 10 1 – 1 of 1" at bounding box center [528, 752] width 871 height 120
click at [950, 742] on mat-expansion-panel-header "[DATE] Processing 1" at bounding box center [528, 739] width 871 height 25
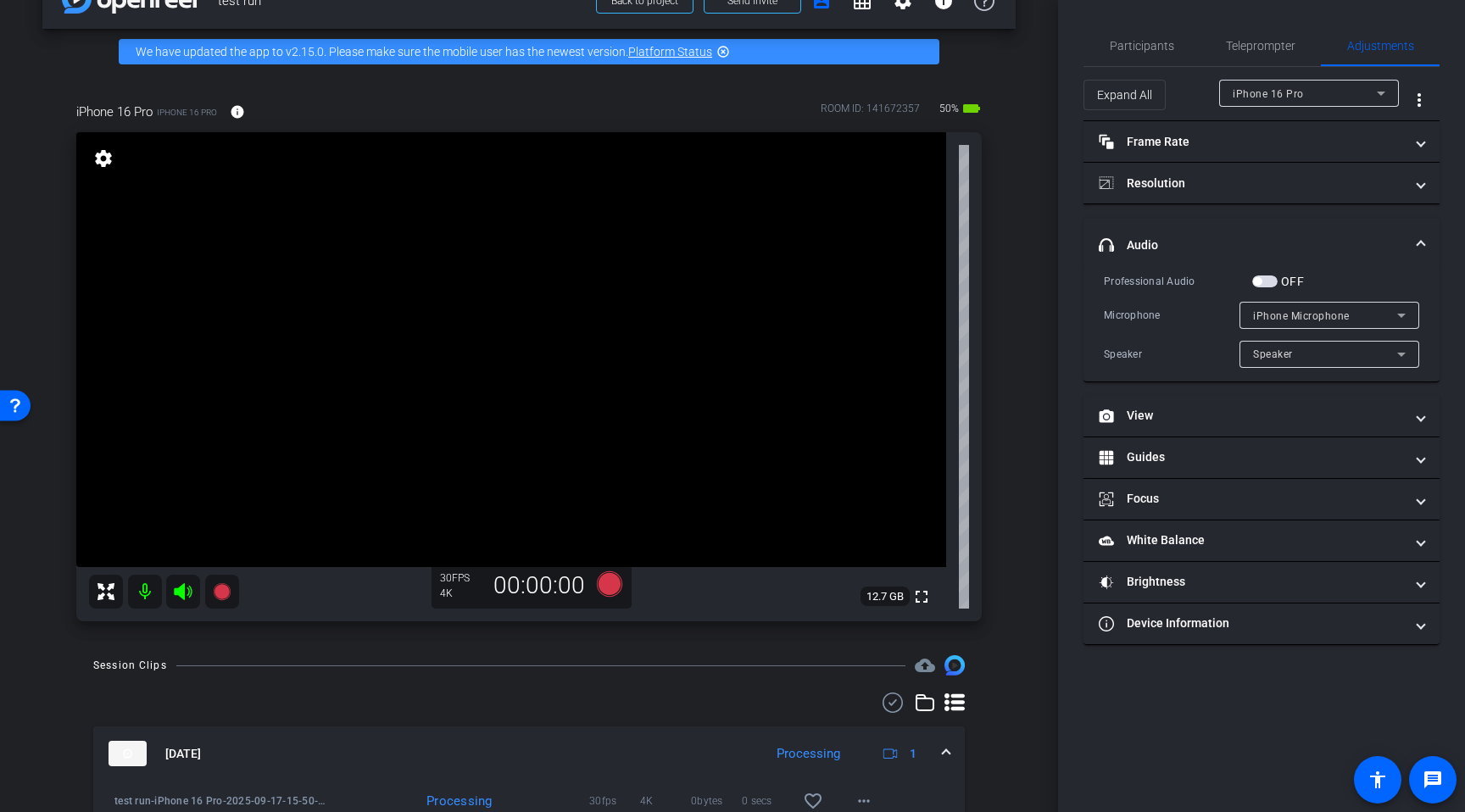
scroll to position [131, 0]
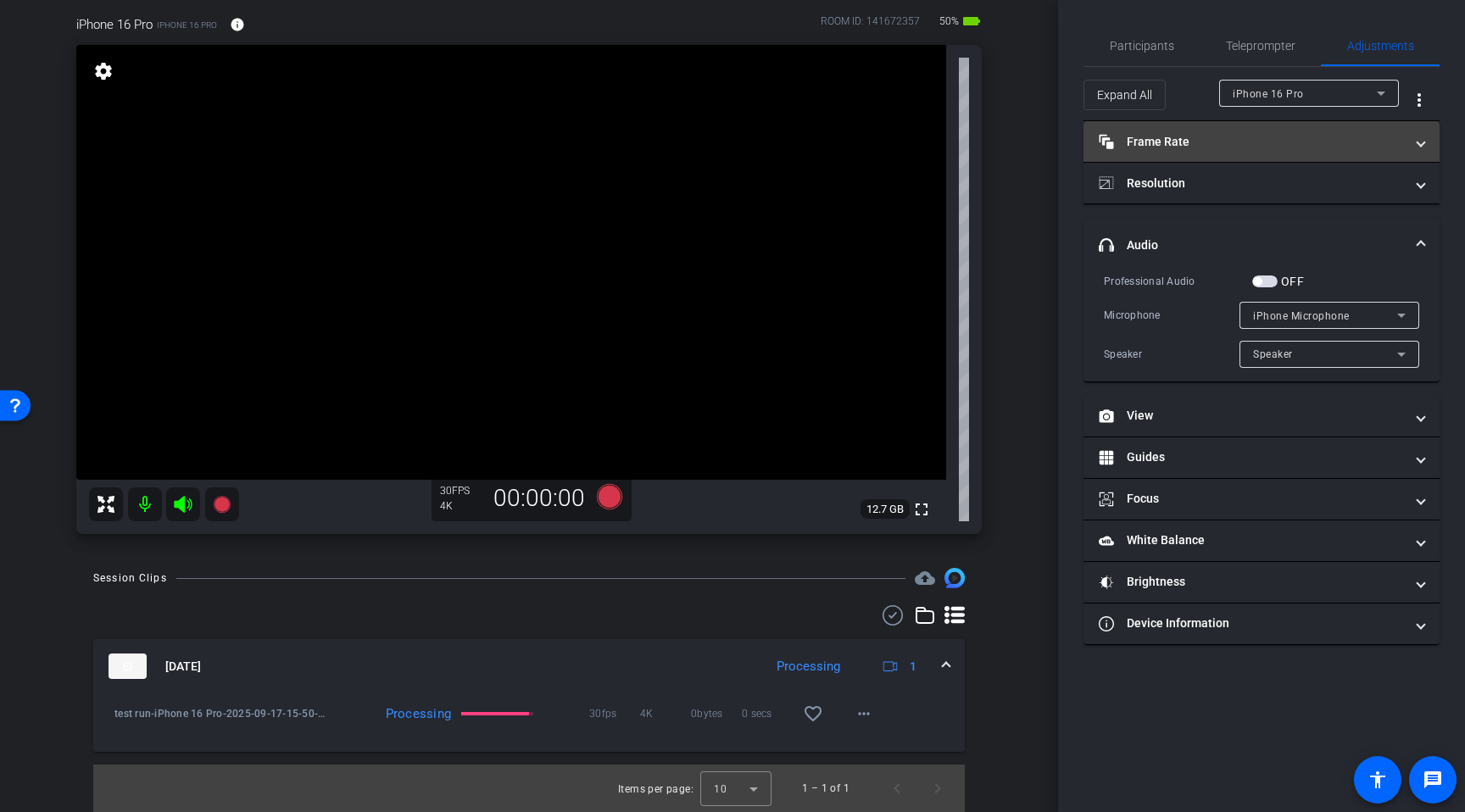
click at [1196, 141] on mat-panel-title "Frame Rate Frame Rate" at bounding box center [1251, 142] width 306 height 17
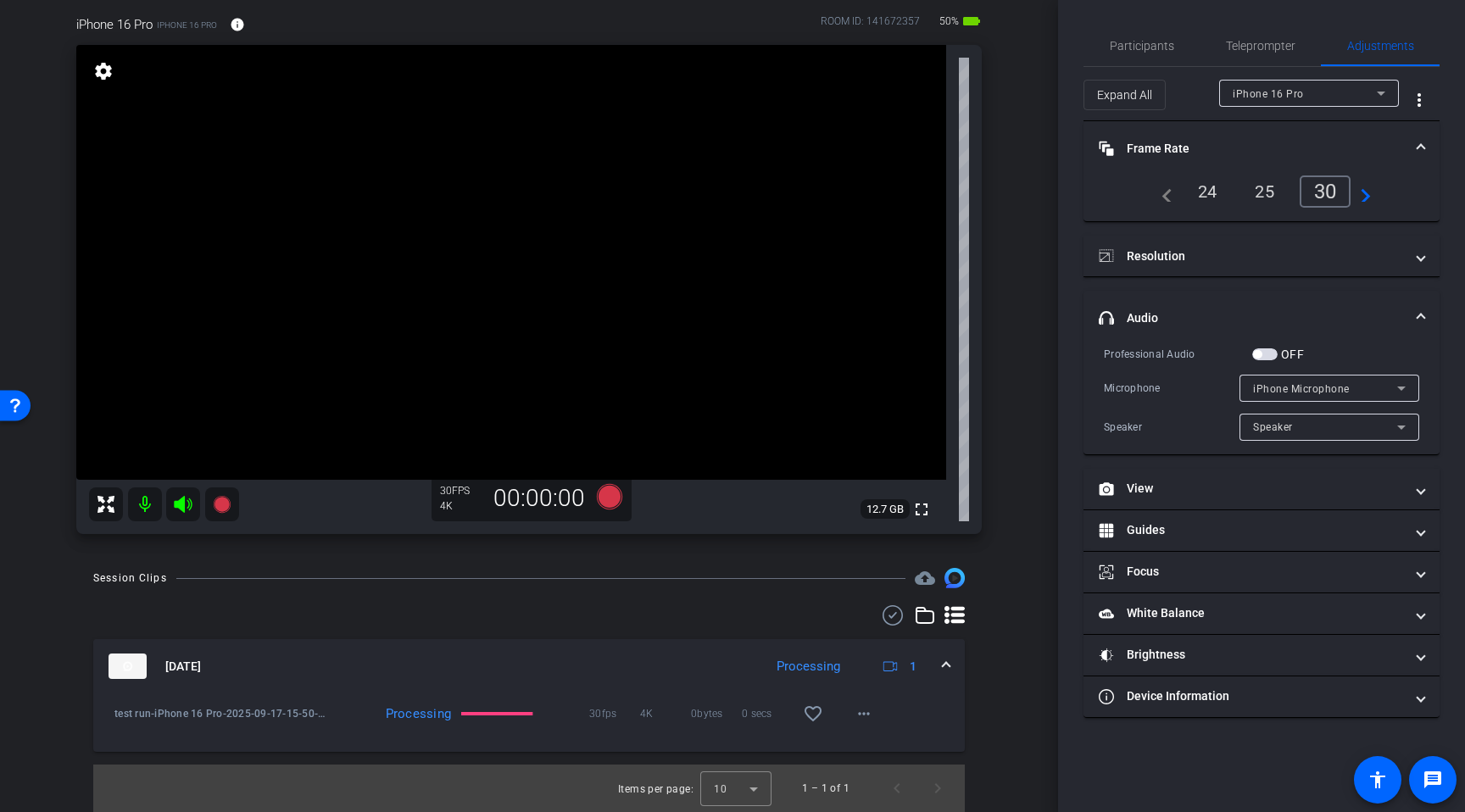
click at [1196, 196] on div "24" at bounding box center [1208, 191] width 44 height 29
click at [1329, 188] on div "30" at bounding box center [1329, 191] width 44 height 29
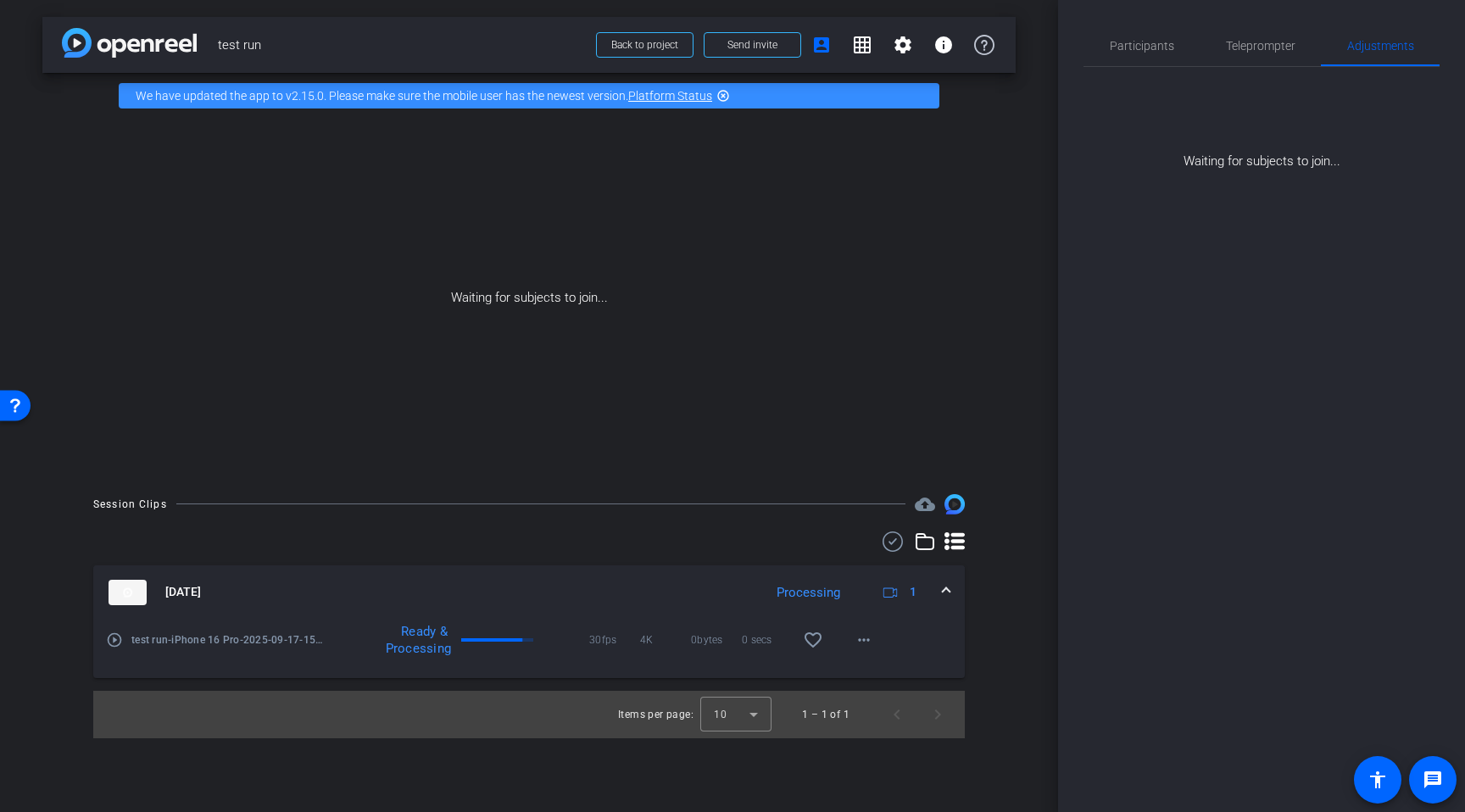
scroll to position [0, 0]
click at [262, 639] on span "test run-iPhone 16 Pro-2025-09-17-15-50-09-586-0" at bounding box center [228, 640] width 194 height 17
click at [115, 640] on mat-icon "play_circle_outline" at bounding box center [115, 640] width 17 height 17
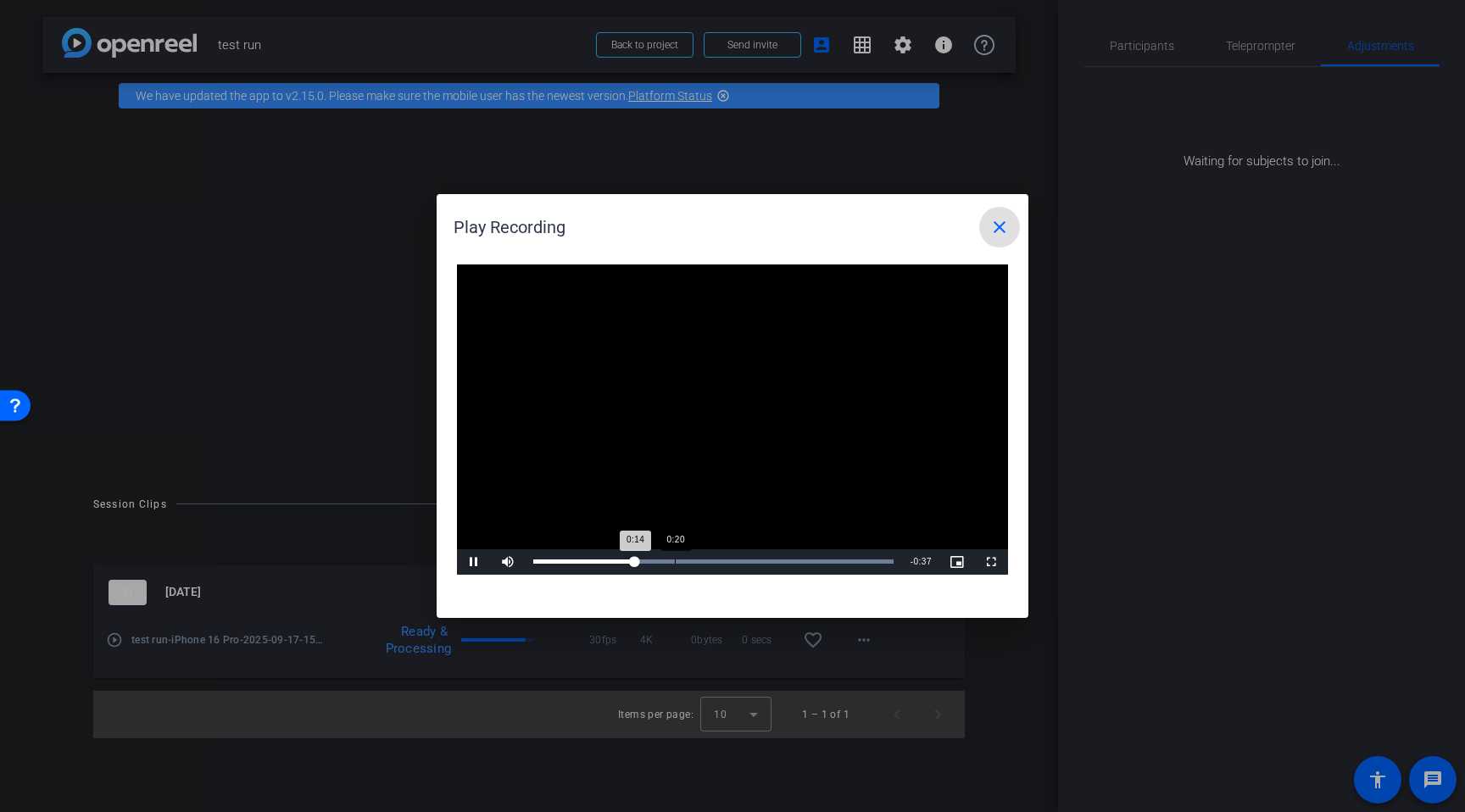
click at [674, 561] on div "Loaded : 100.00% 0:20 0:14" at bounding box center [714, 562] width 361 height 4
click at [812, 554] on div "Loaded : 100.00% 0:40 0:40" at bounding box center [714, 562] width 377 height 25
click at [867, 558] on div "Loaded : 100.00% 0:48 0:41" at bounding box center [714, 562] width 377 height 25
click at [472, 562] on span "Video Player" at bounding box center [474, 562] width 34 height 0
